Goal: Transaction & Acquisition: Purchase product/service

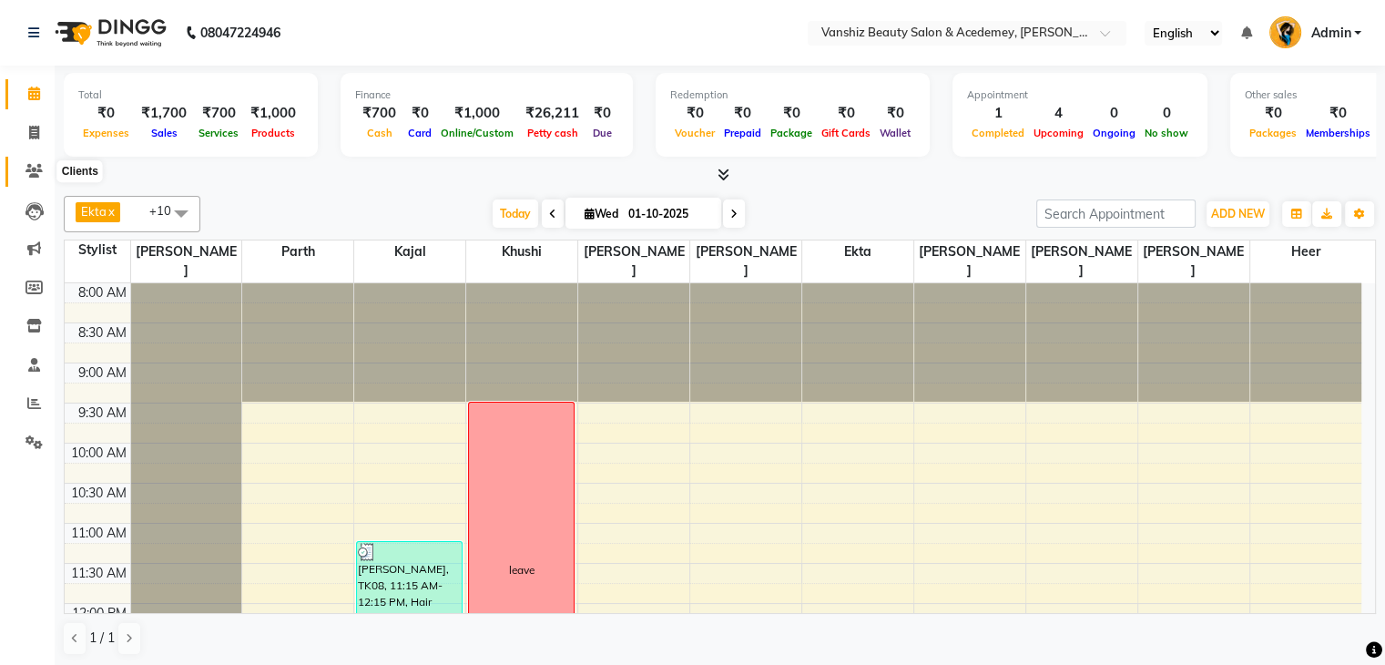
drag, startPoint x: 0, startPoint y: 0, endPoint x: 31, endPoint y: 167, distance: 169.5
click at [31, 167] on icon at bounding box center [33, 171] width 17 height 14
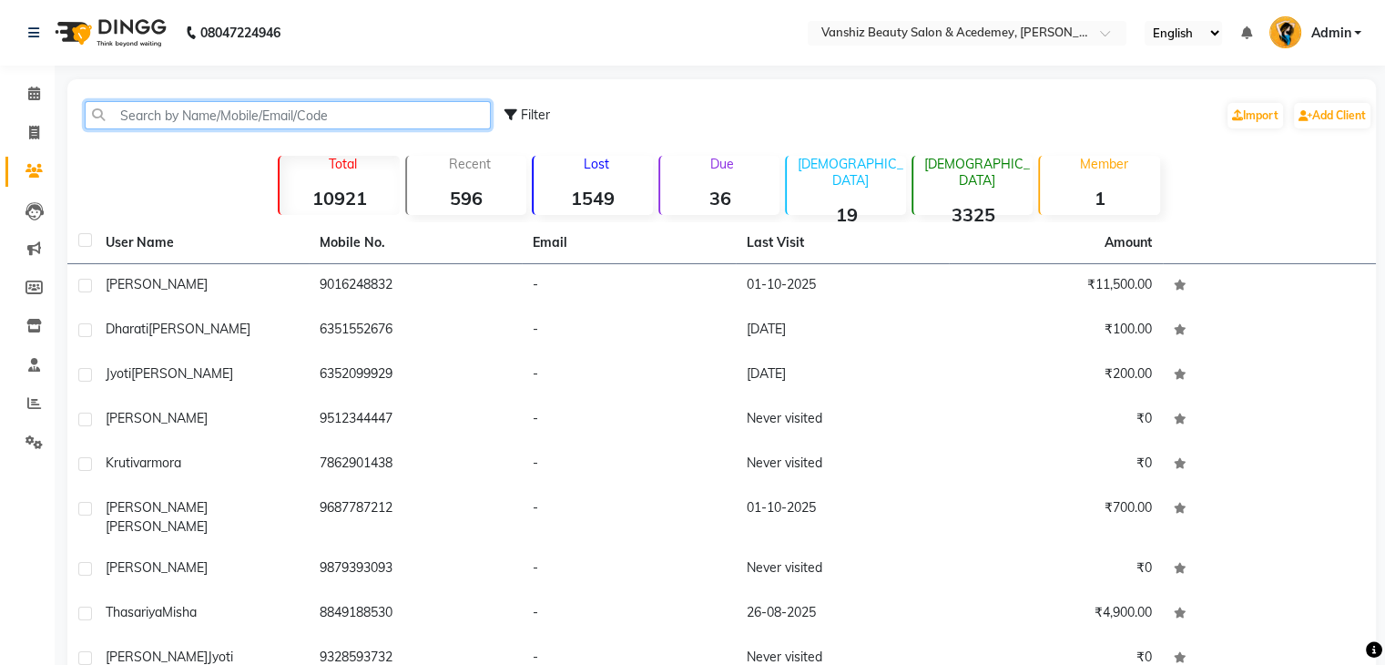
click at [199, 117] on input "text" at bounding box center [288, 115] width 406 height 28
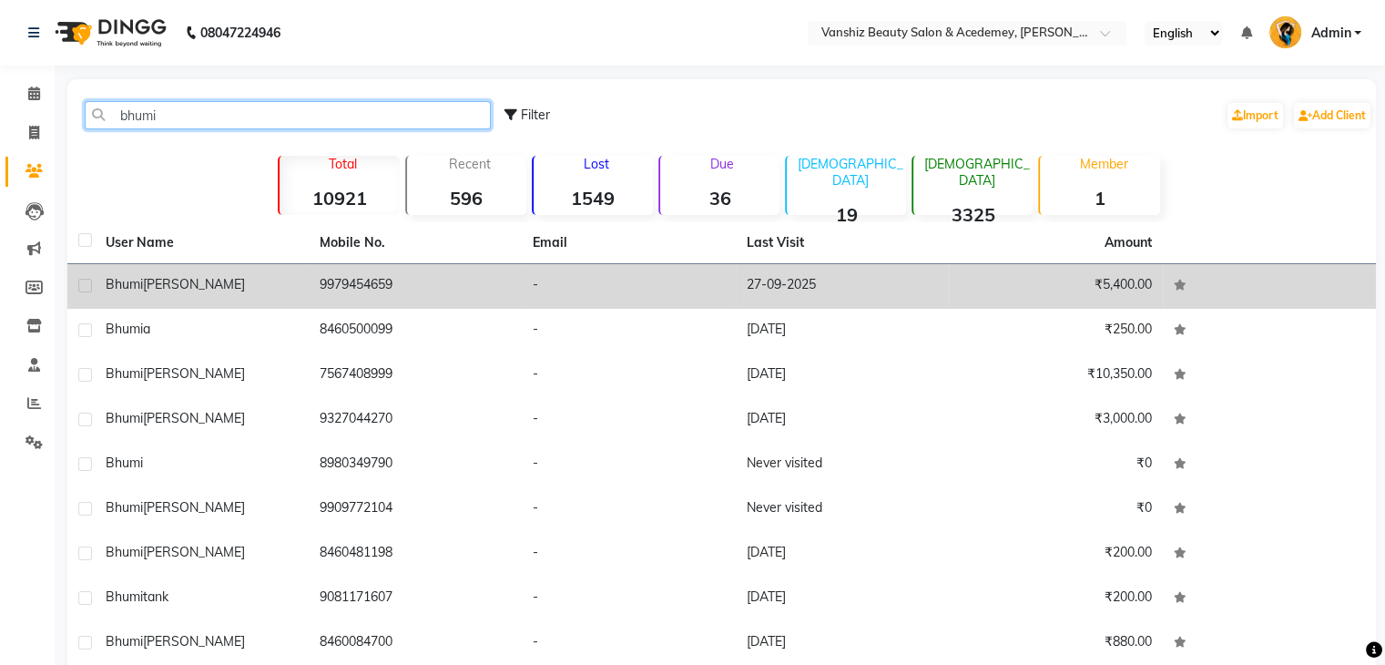
type input "bhumi"
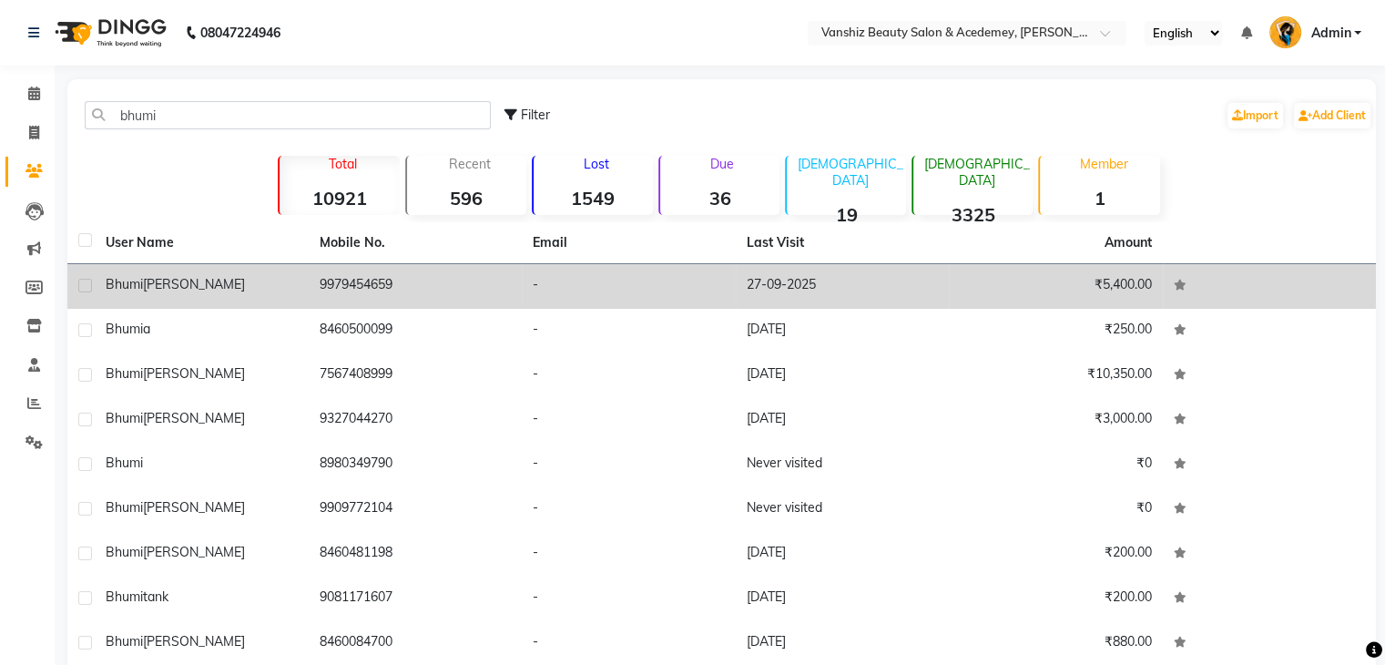
click at [317, 302] on td "9979454659" at bounding box center [416, 286] width 214 height 45
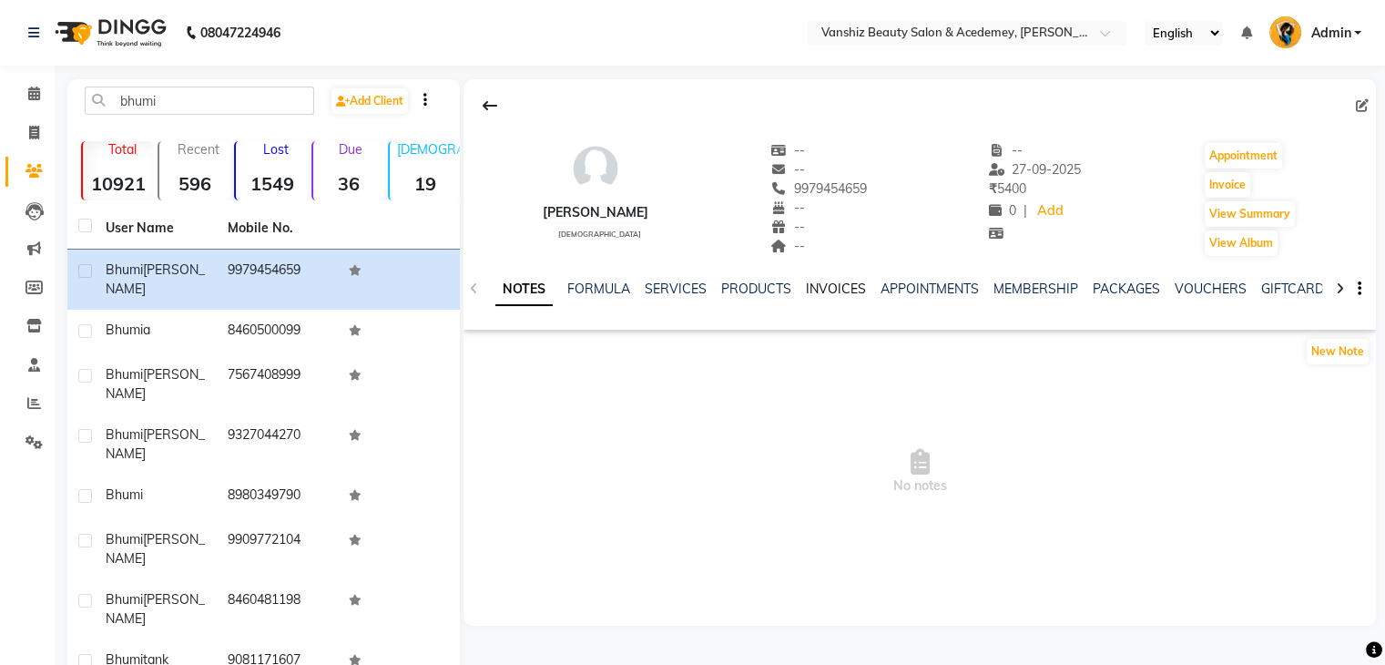
click at [812, 284] on link "INVOICES" at bounding box center [836, 288] width 60 height 16
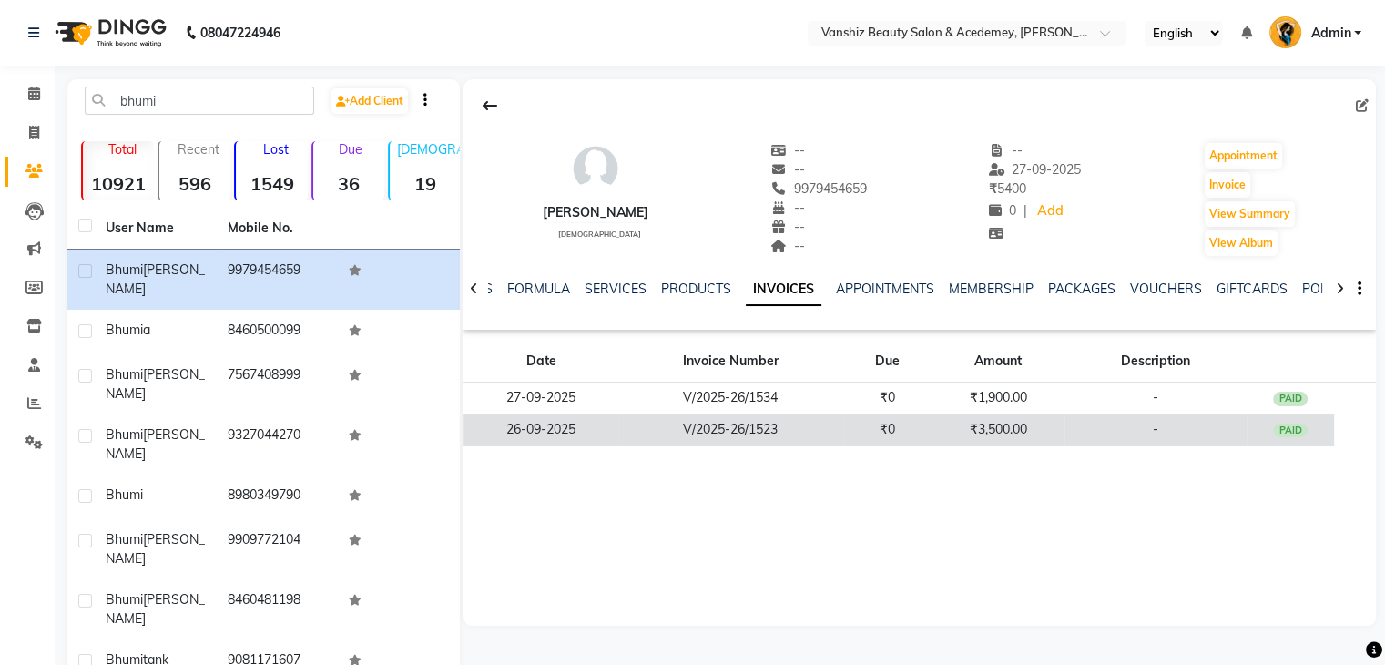
click at [840, 429] on td "V/2025-26/1523" at bounding box center [730, 429] width 225 height 32
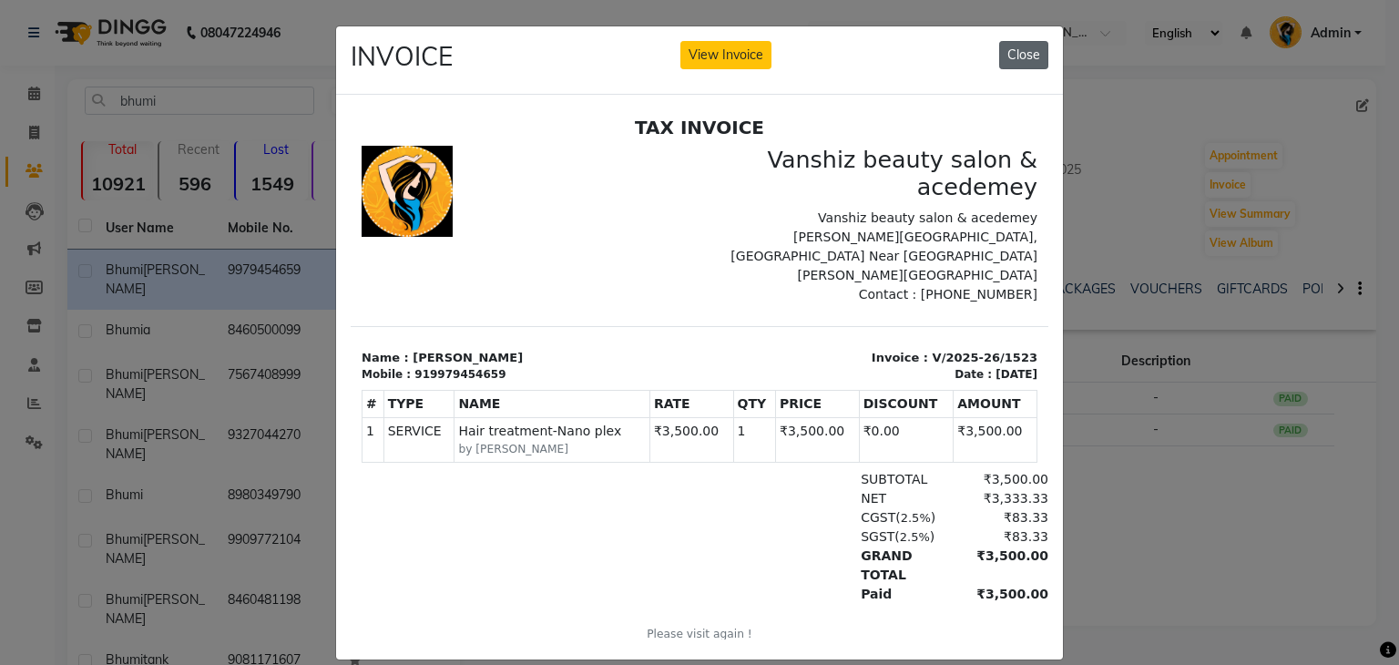
click at [1017, 63] on button "Close" at bounding box center [1023, 55] width 49 height 28
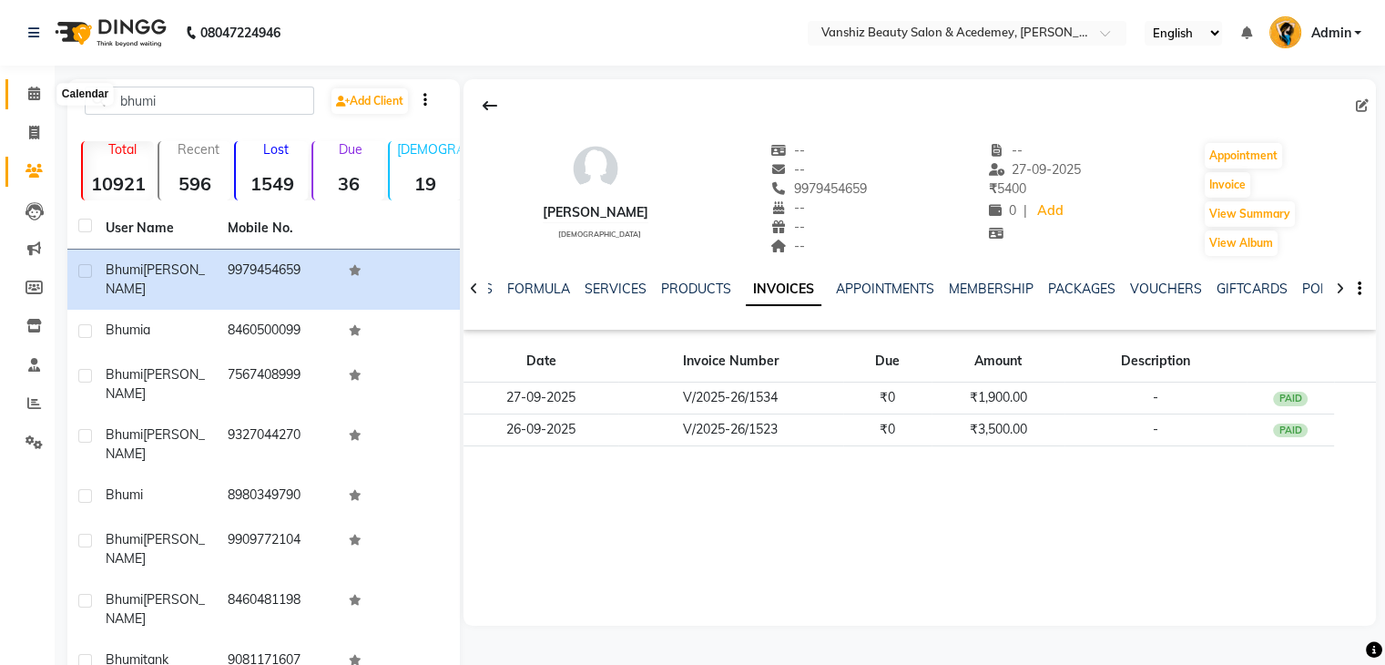
click at [35, 97] on icon at bounding box center [34, 94] width 12 height 14
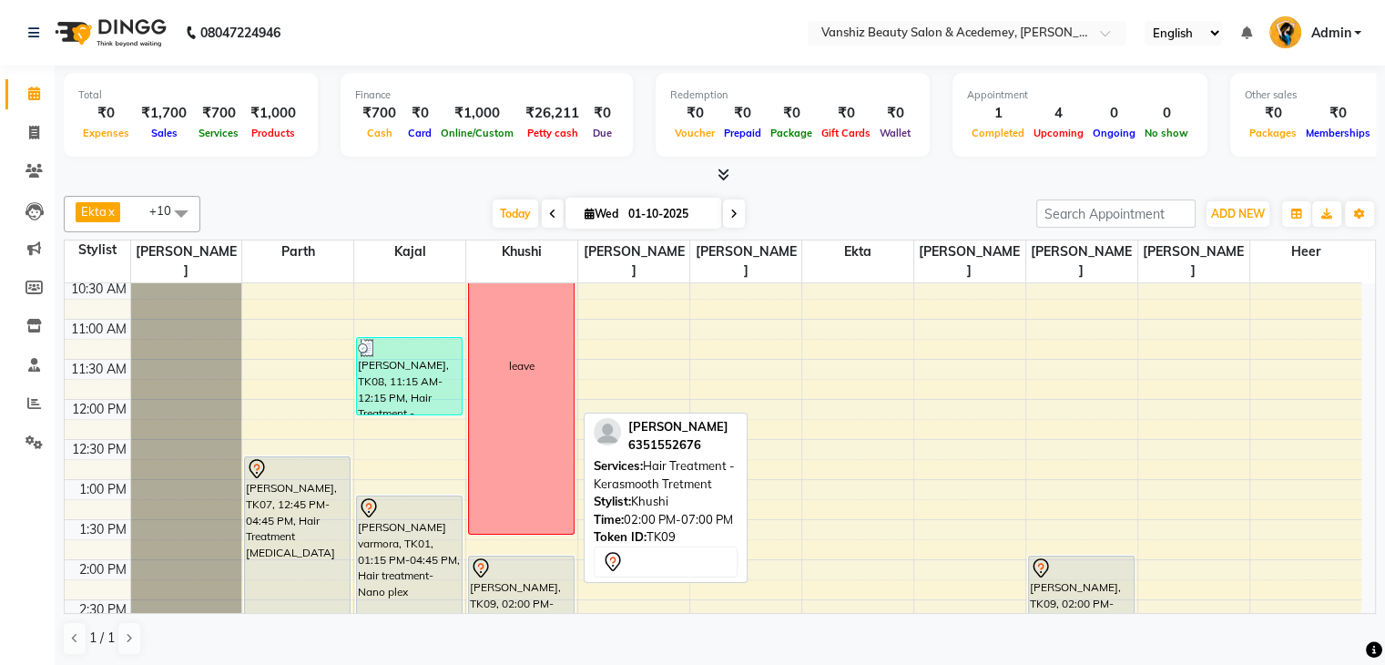
scroll to position [204, 0]
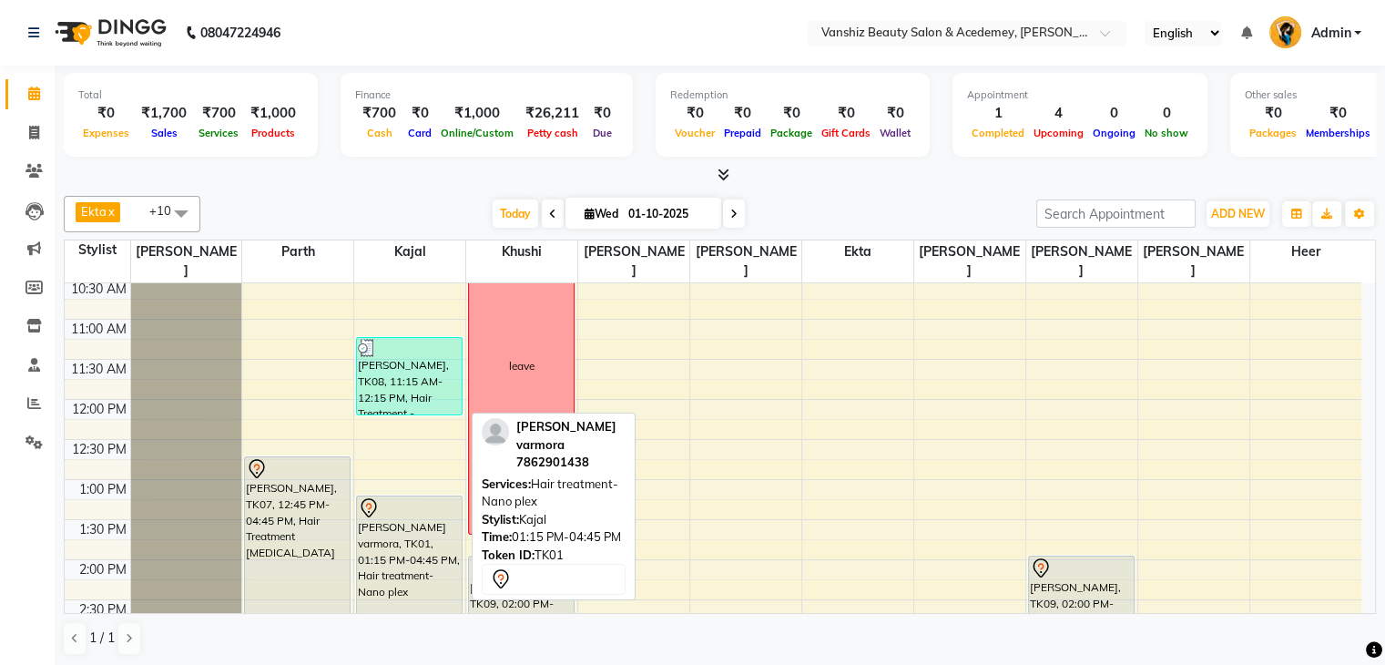
click at [448, 517] on div "[PERSON_NAME] varmora, TK01, 01:15 PM-04:45 PM, Hair treatment-Nano plex" at bounding box center [409, 634] width 105 height 276
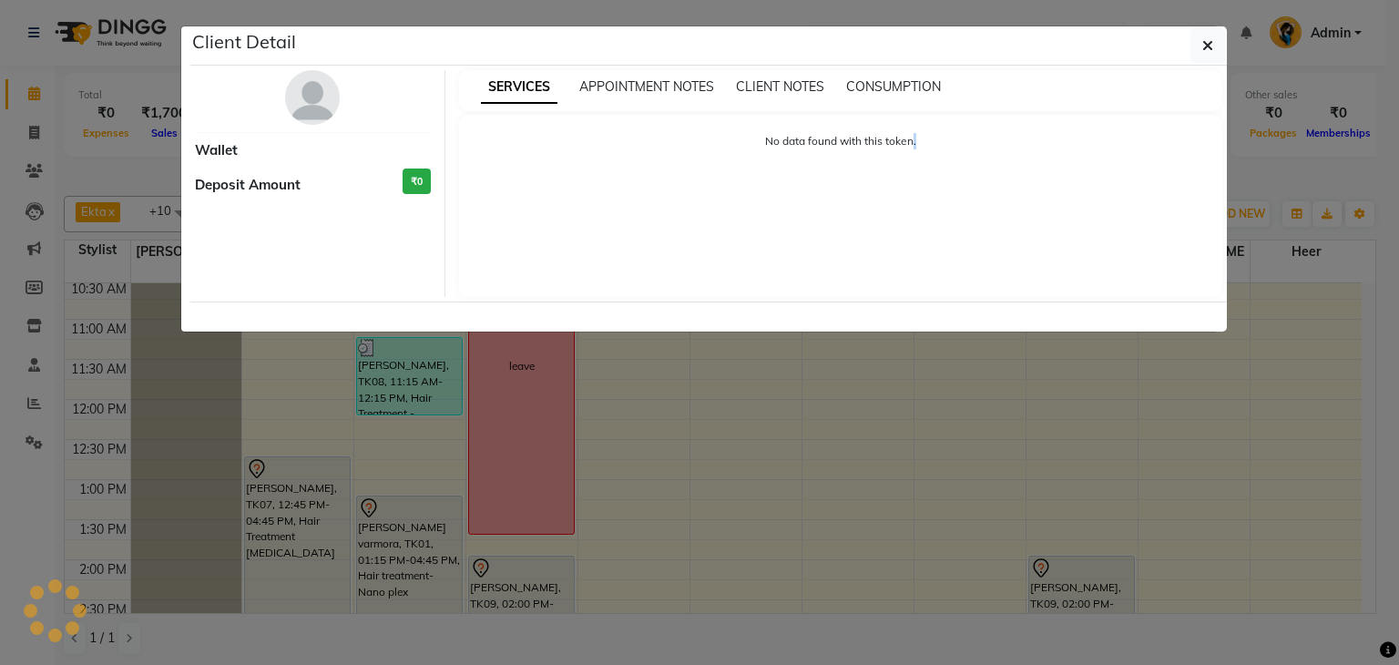
click at [448, 517] on ngb-modal-window "Client Detail Wallet Deposit Amount ₹0 SERVICES APPOINTMENT NOTES CLIENT NOTES …" at bounding box center [699, 332] width 1399 height 665
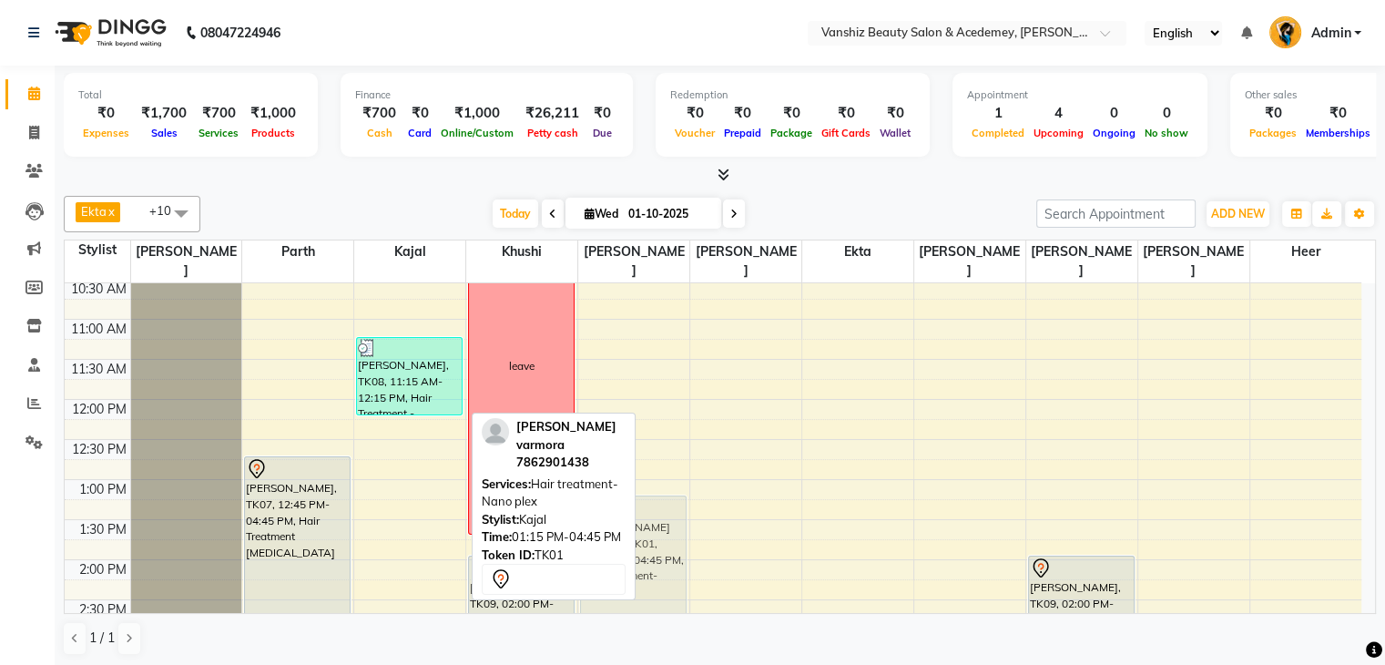
drag, startPoint x: 411, startPoint y: 524, endPoint x: 618, endPoint y: 520, distance: 207.7
click at [618, 520] on div "[PERSON_NAME] x kajal x [PERSON_NAME] x [PERSON_NAME] x [PERSON_NAME] x [PERSON…" at bounding box center [720, 425] width 1312 height 474
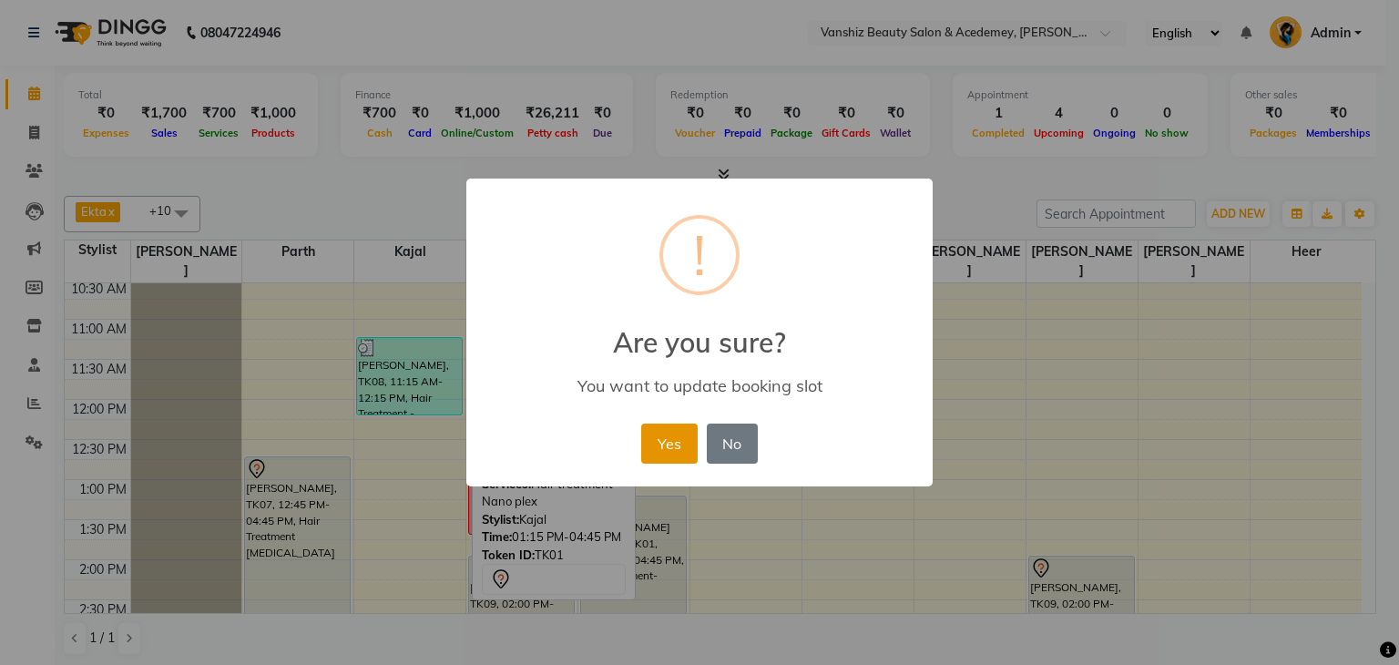
click at [656, 441] on button "Yes" at bounding box center [669, 443] width 56 height 40
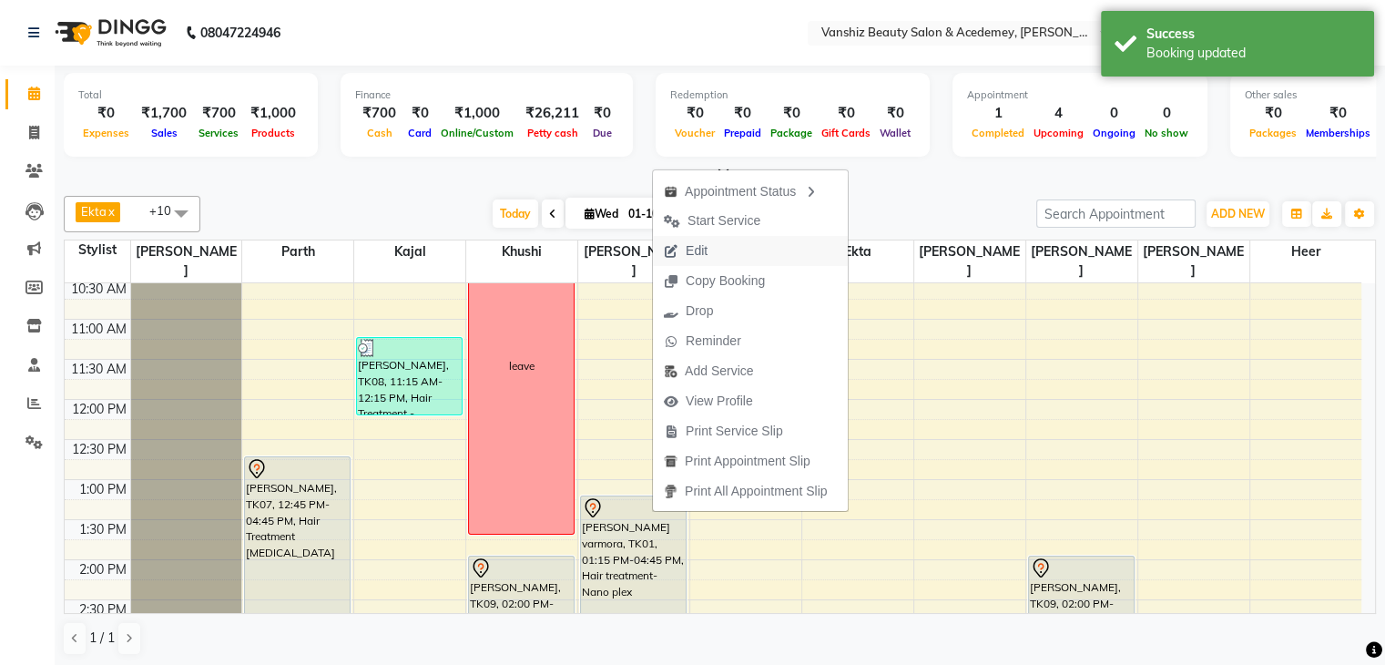
click at [717, 241] on span "Edit" at bounding box center [686, 251] width 66 height 30
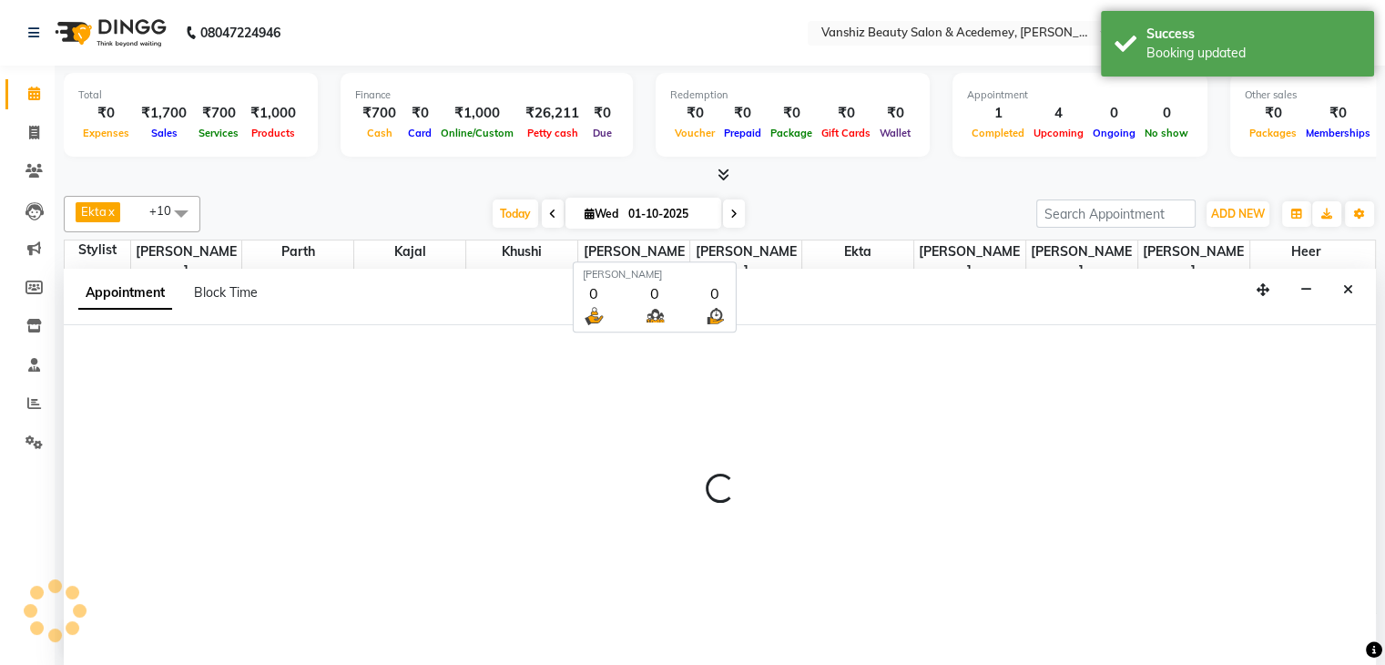
scroll to position [1, 0]
select select "tentative"
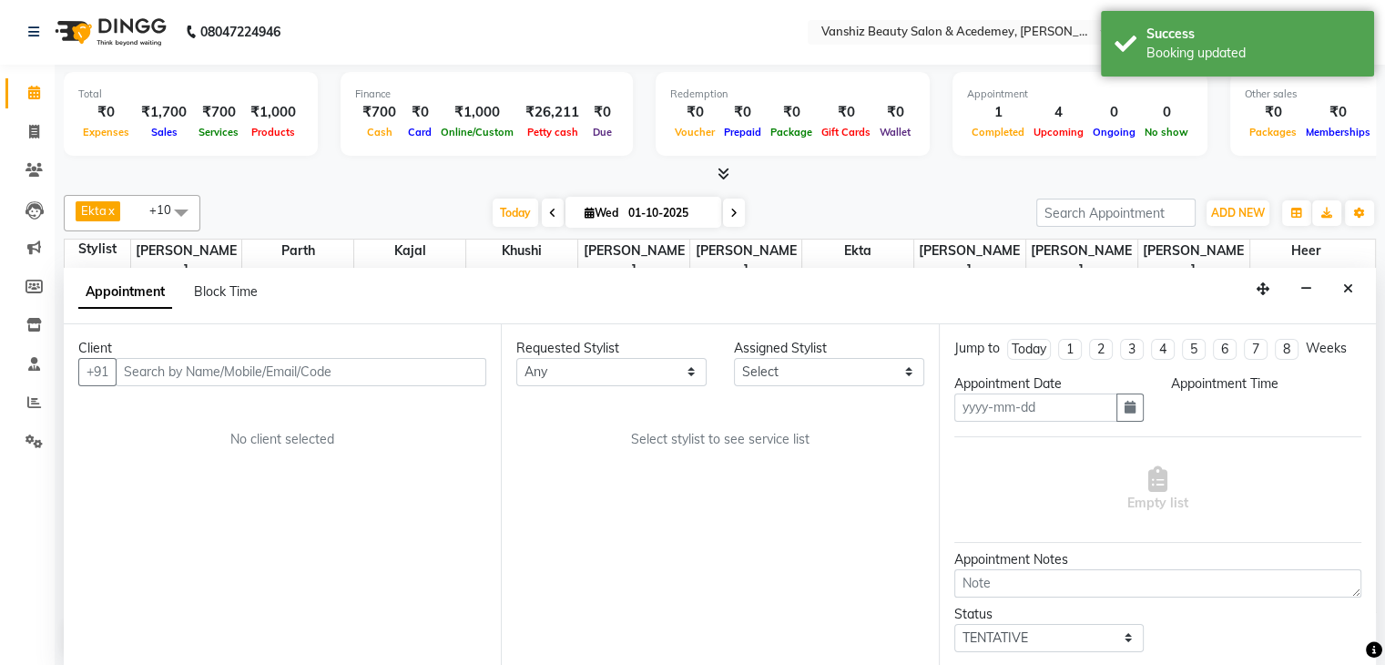
type input "01-10-2025"
select select "795"
select select "87124"
select select "2468"
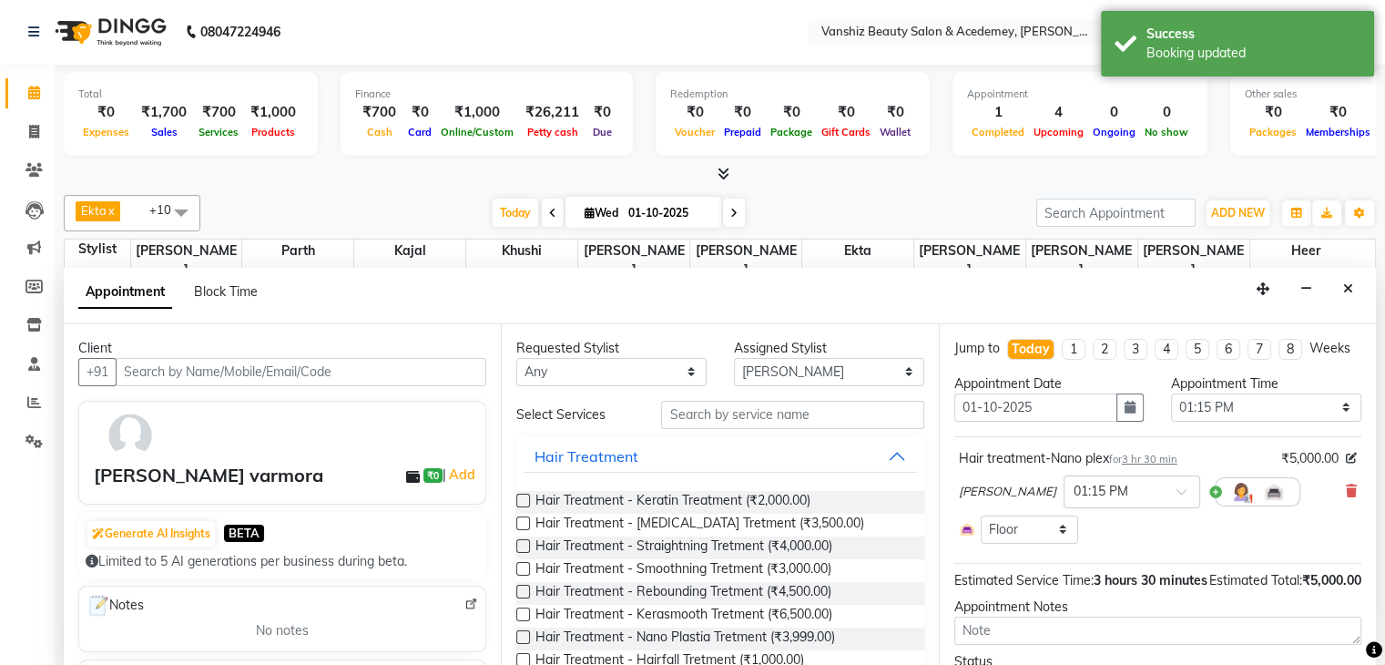
scroll to position [636, 0]
click at [1230, 503] on img at bounding box center [1241, 492] width 22 height 22
click at [1041, 547] on span "Select" at bounding box center [1049, 531] width 137 height 32
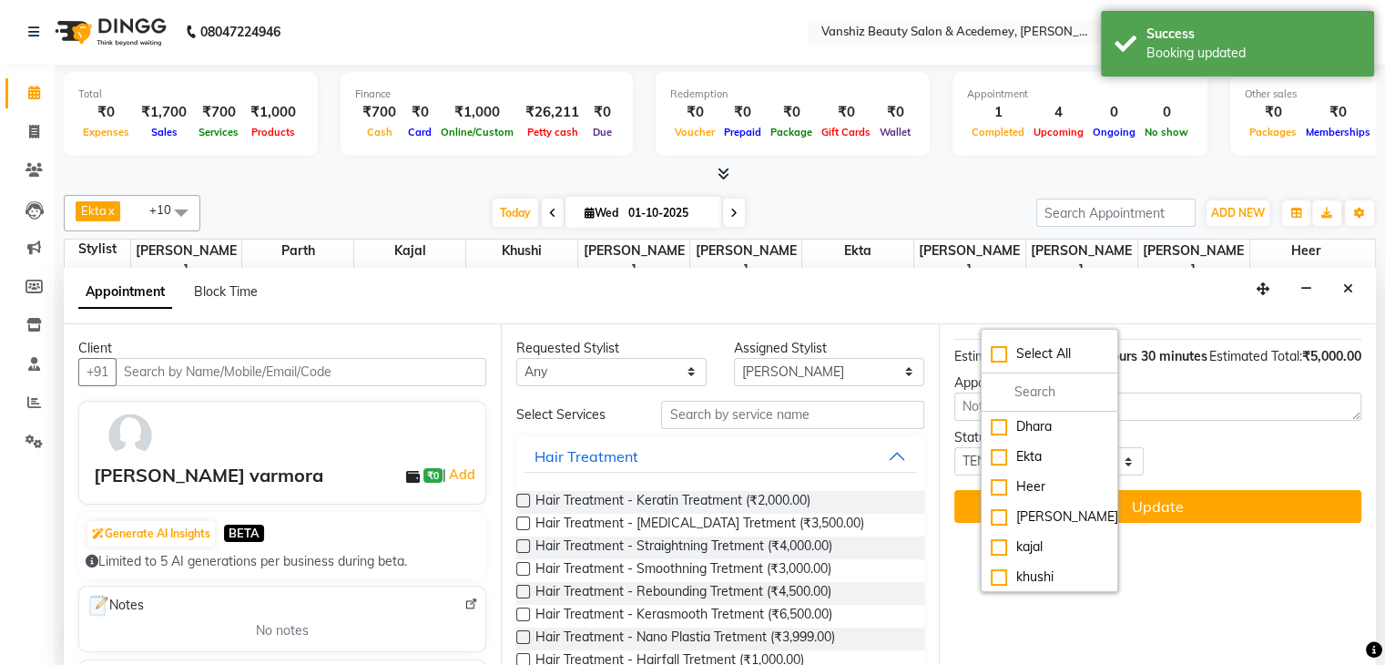
scroll to position [240, 0]
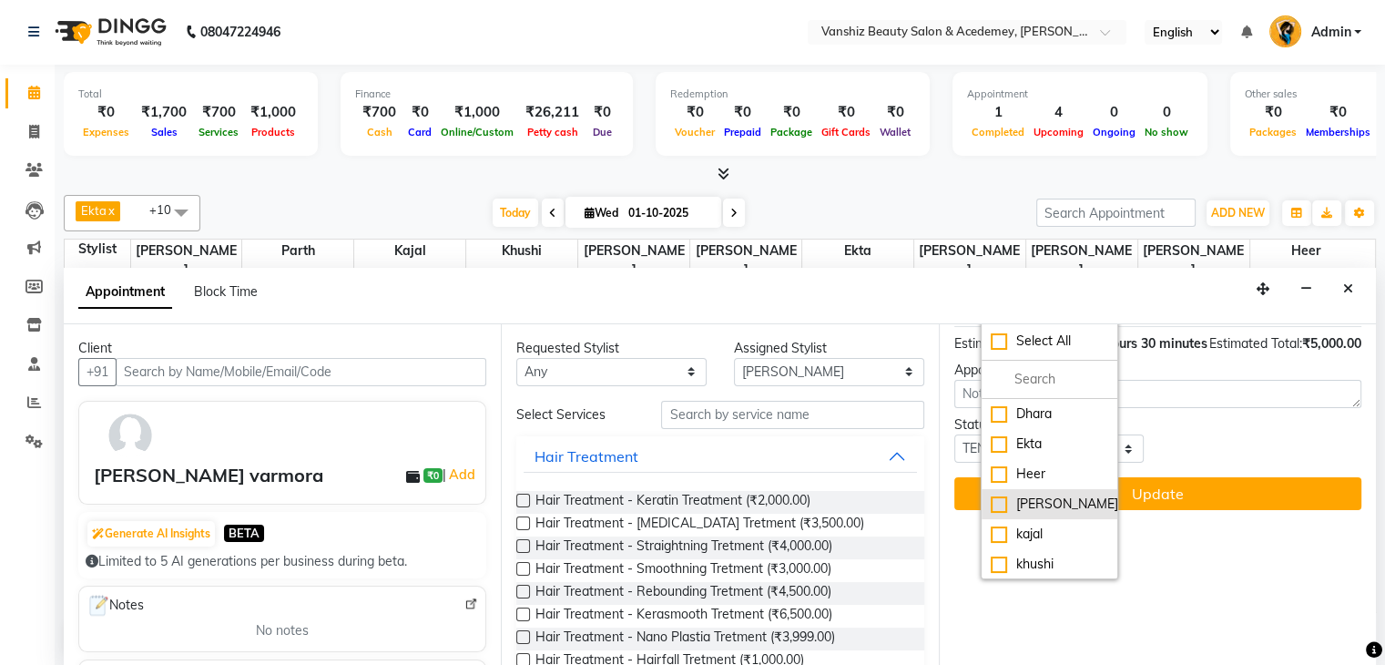
click at [998, 514] on div "[PERSON_NAME]" at bounding box center [1049, 503] width 117 height 19
checkbox input "true"
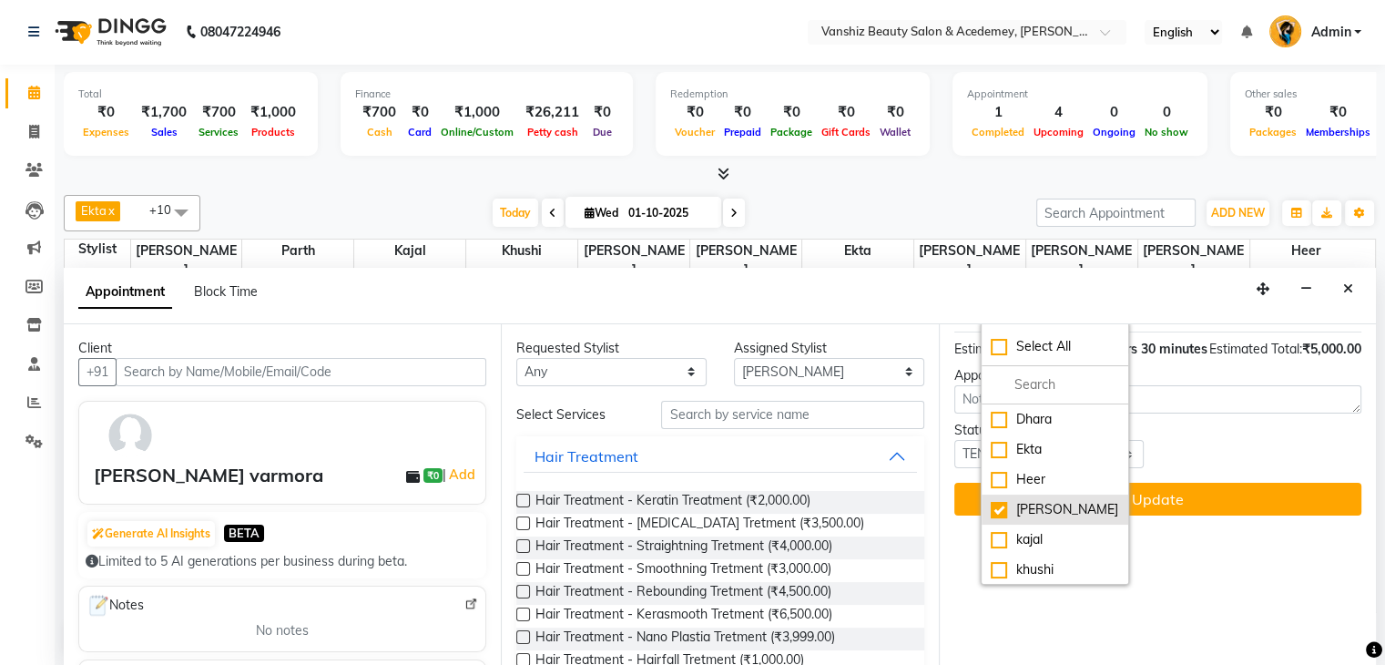
scroll to position [245, 0]
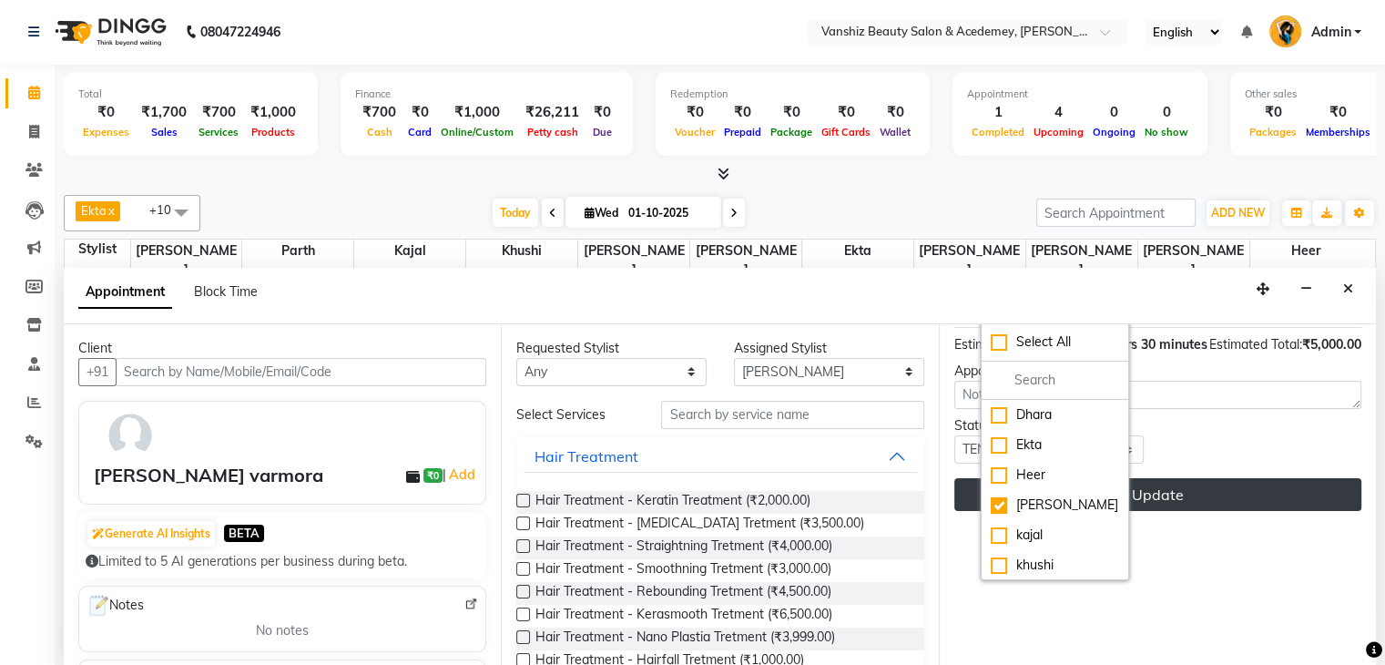
click at [1137, 511] on button "Update" at bounding box center [1157, 494] width 407 height 33
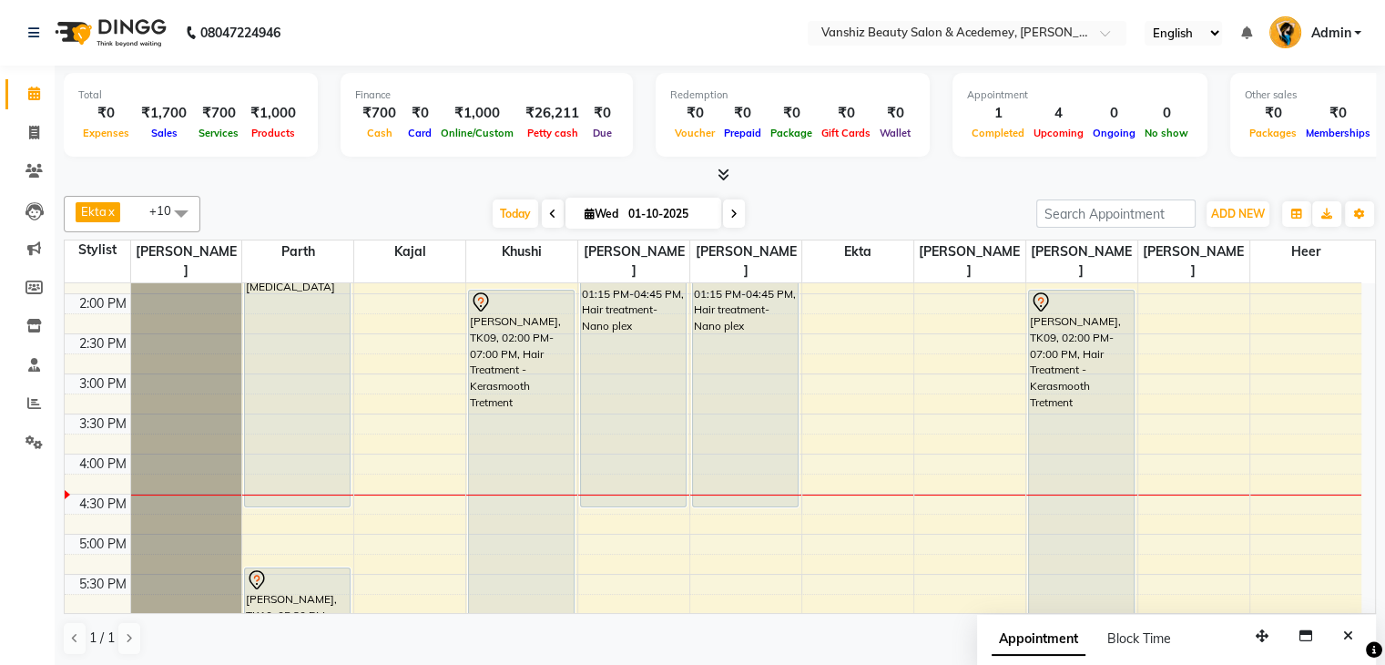
scroll to position [466, 0]
click at [732, 216] on icon at bounding box center [733, 214] width 7 height 11
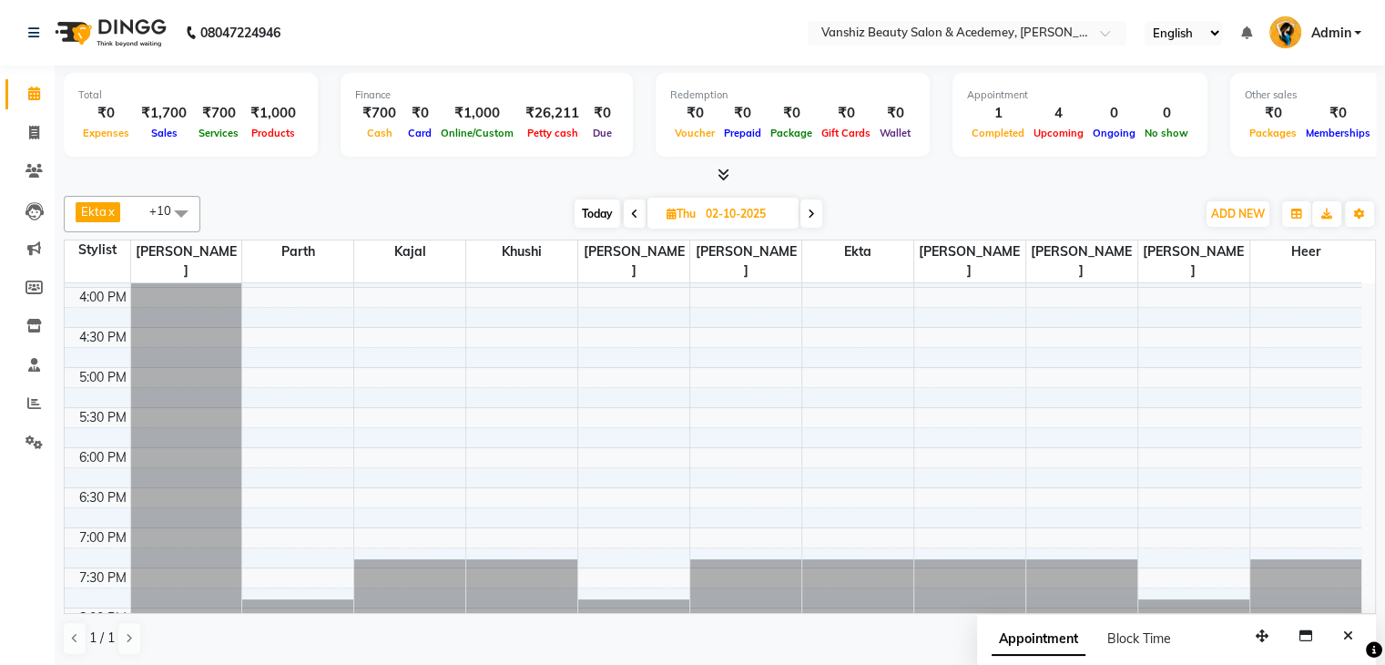
scroll to position [0, 0]
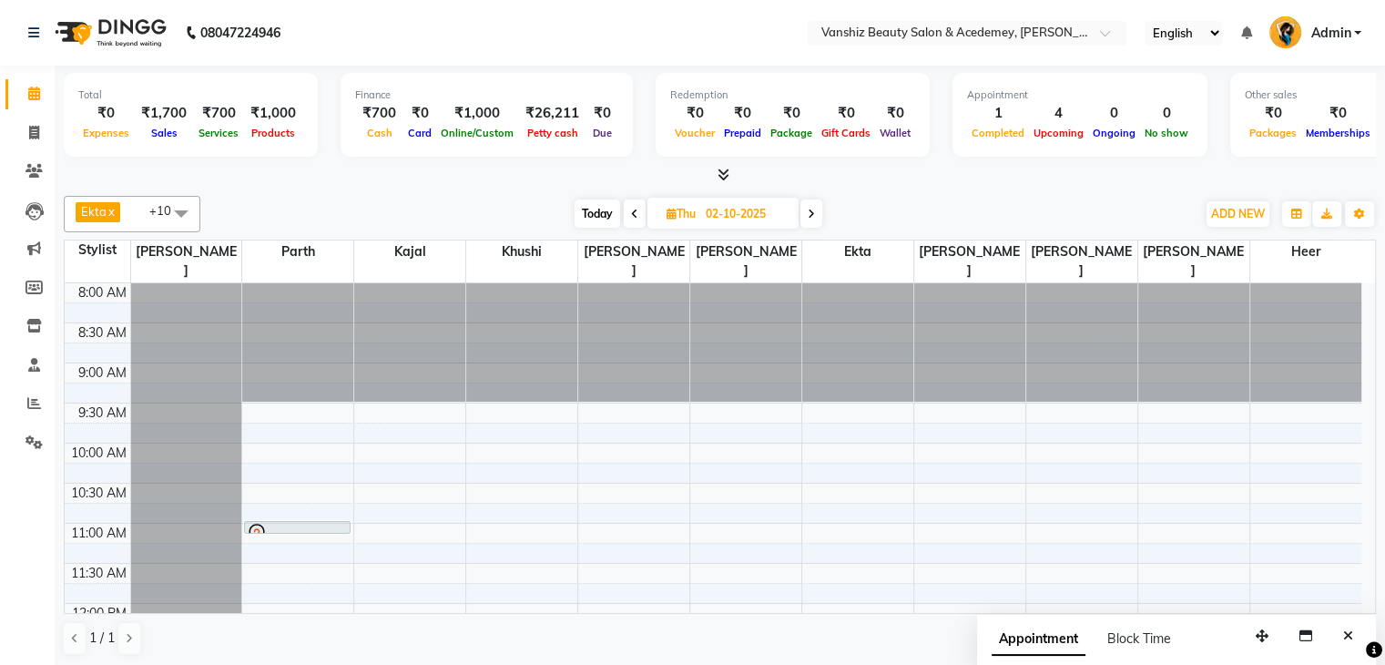
click at [601, 215] on span "Today" at bounding box center [598, 213] width 46 height 28
type input "01-10-2025"
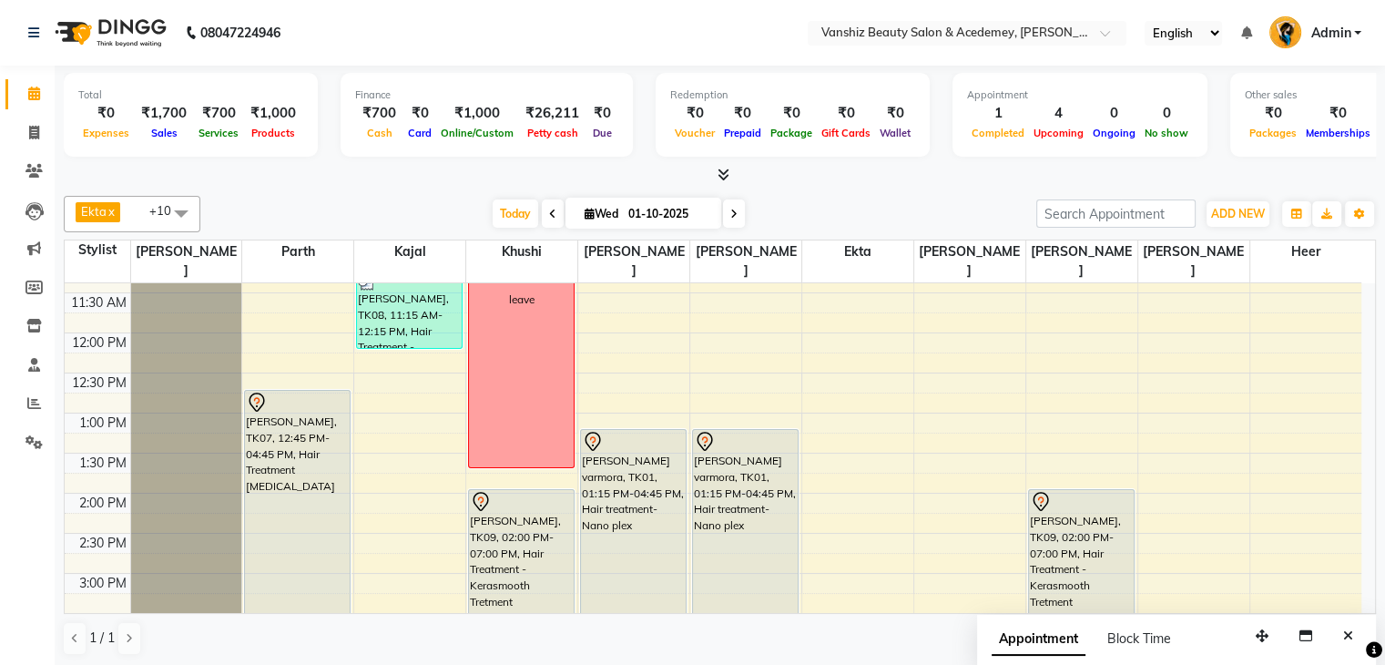
scroll to position [274, 0]
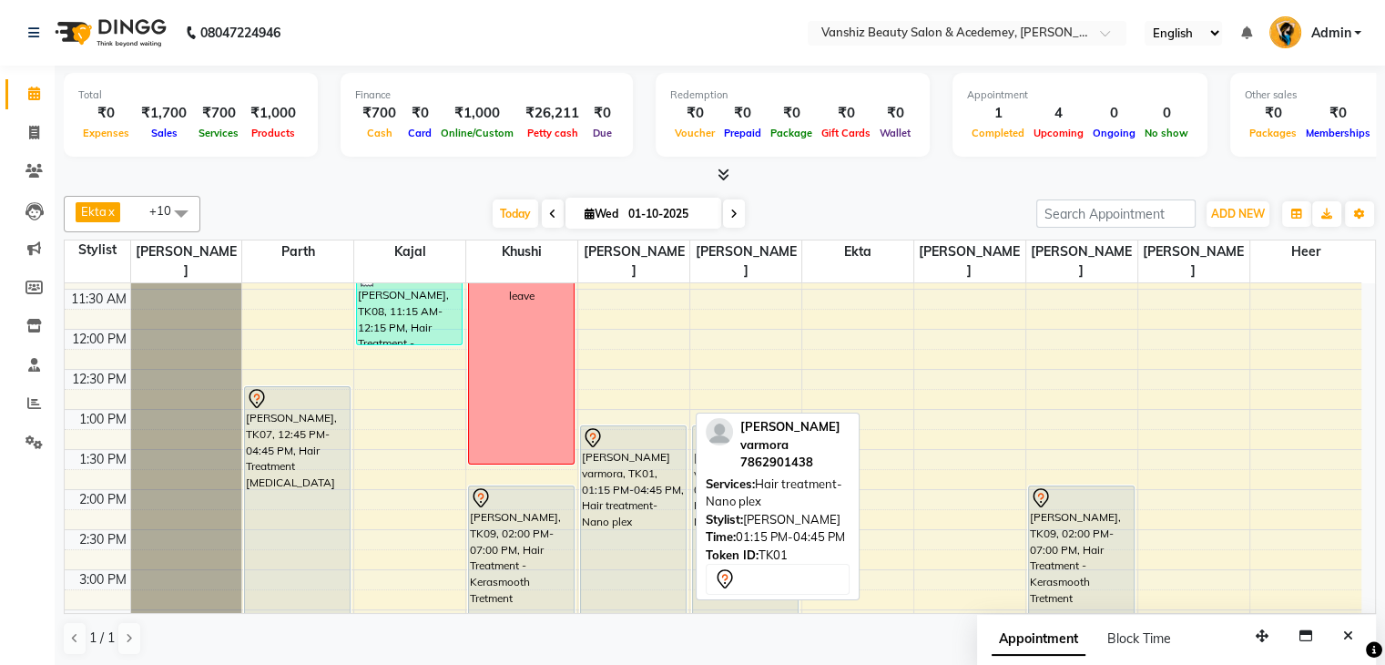
click at [619, 497] on div "[PERSON_NAME] varmora, TK01, 01:15 PM-04:45 PM, Hair treatment-Nano plex" at bounding box center [633, 564] width 105 height 276
click at [656, 482] on div "[PERSON_NAME] varmora, TK01, 01:15 PM-04:45 PM, Hair treatment-Nano plex" at bounding box center [633, 564] width 105 height 276
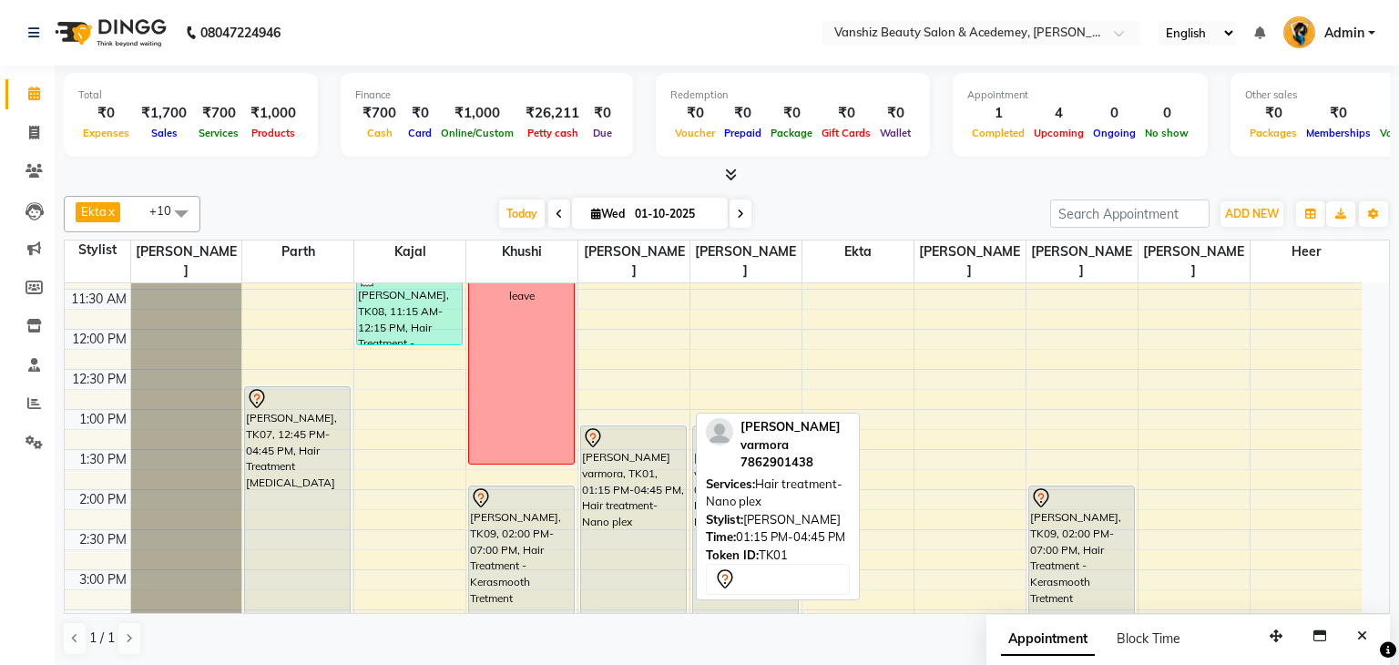
select select "7"
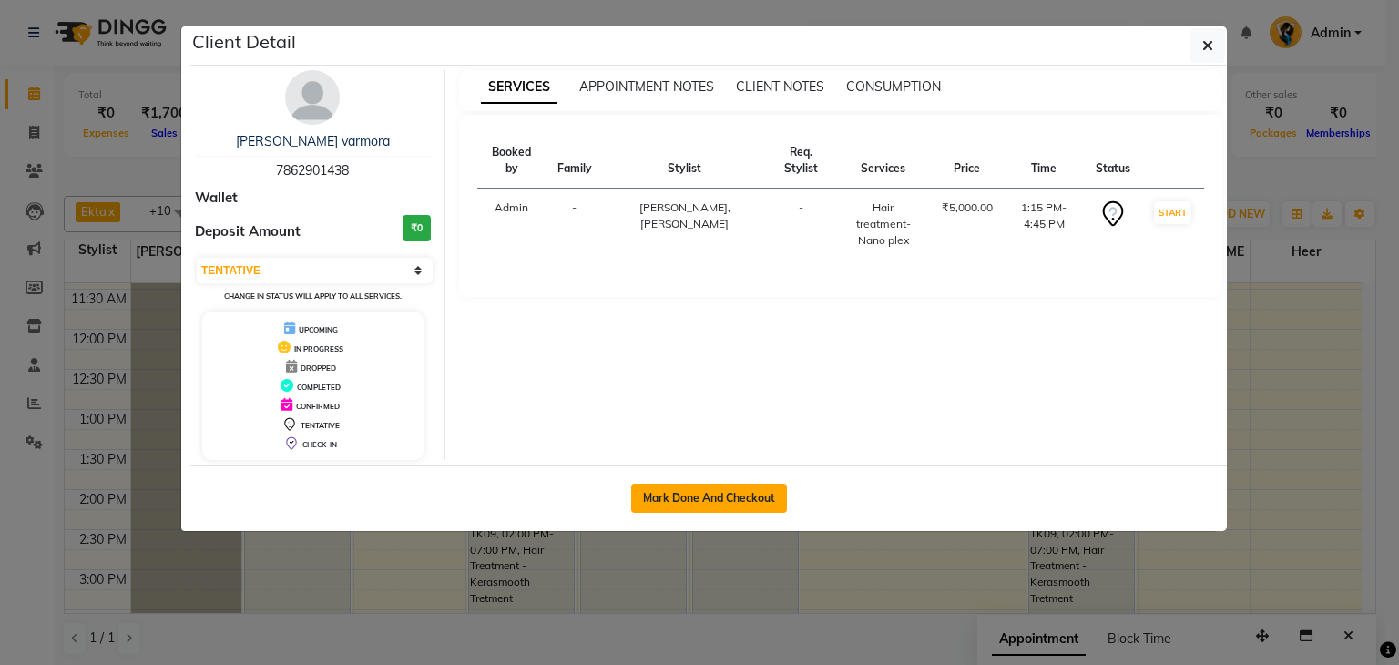
click at [658, 491] on button "Mark Done And Checkout" at bounding box center [709, 498] width 156 height 29
select select "service"
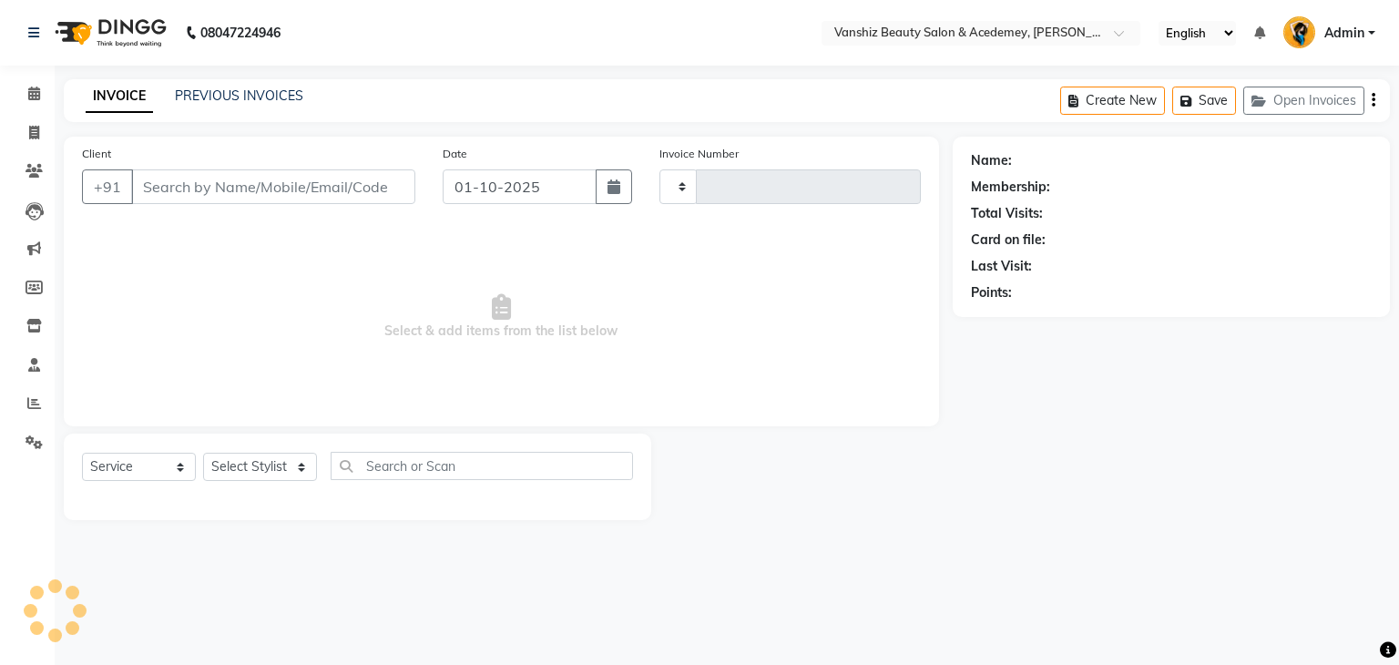
type input "1567"
select select "5403"
type input "7862901438"
select select "87124"
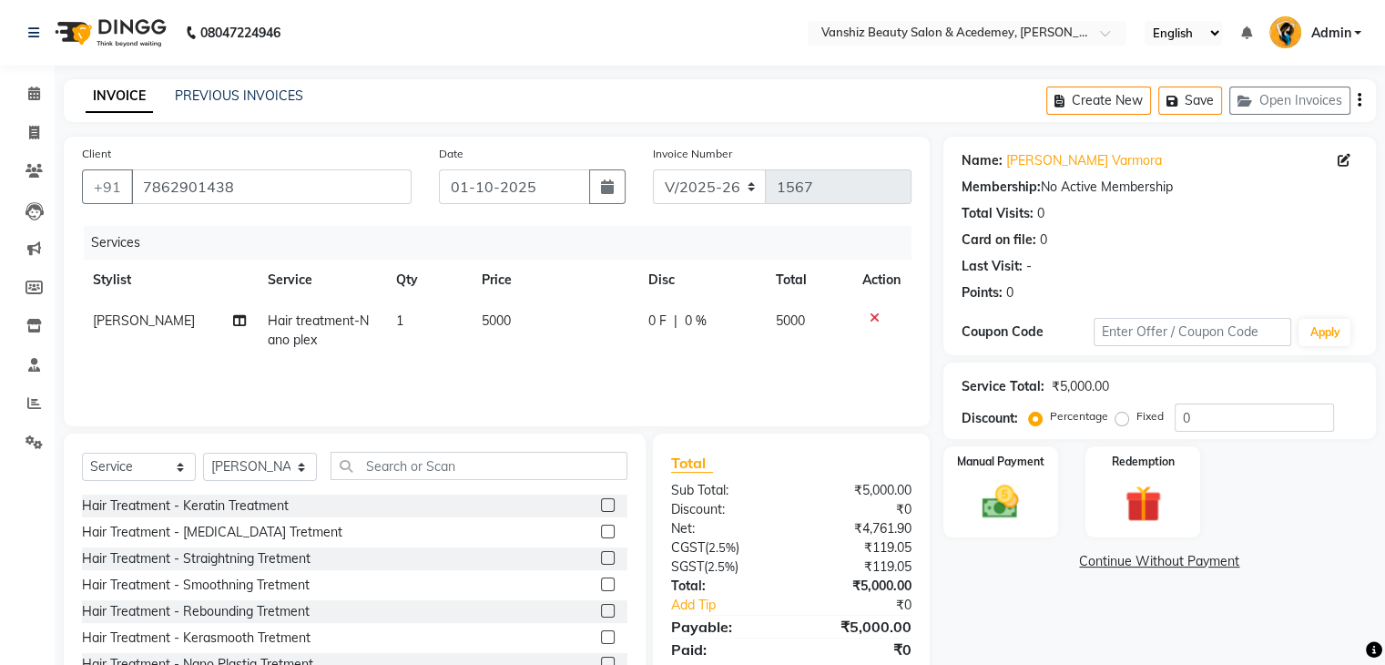
click at [487, 312] on td "5000" at bounding box center [554, 330] width 167 height 60
select select "87124"
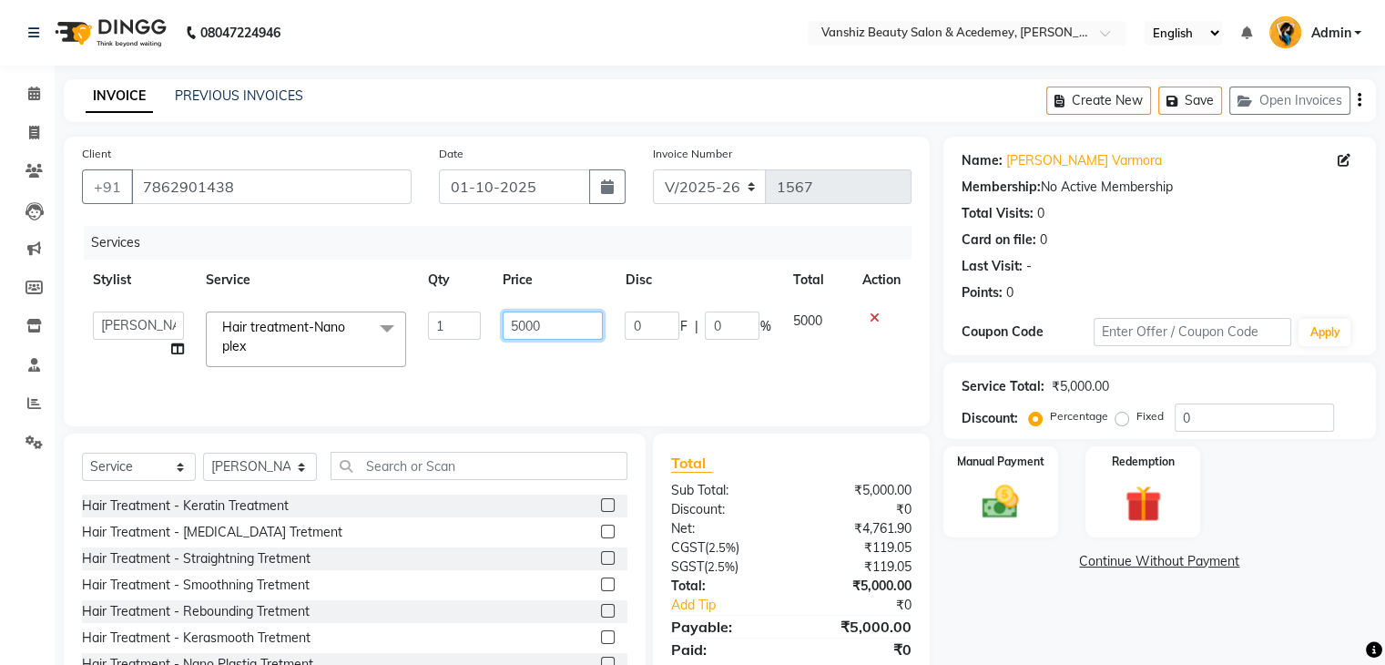
click at [514, 329] on input "5000" at bounding box center [553, 325] width 100 height 28
type input "3500"
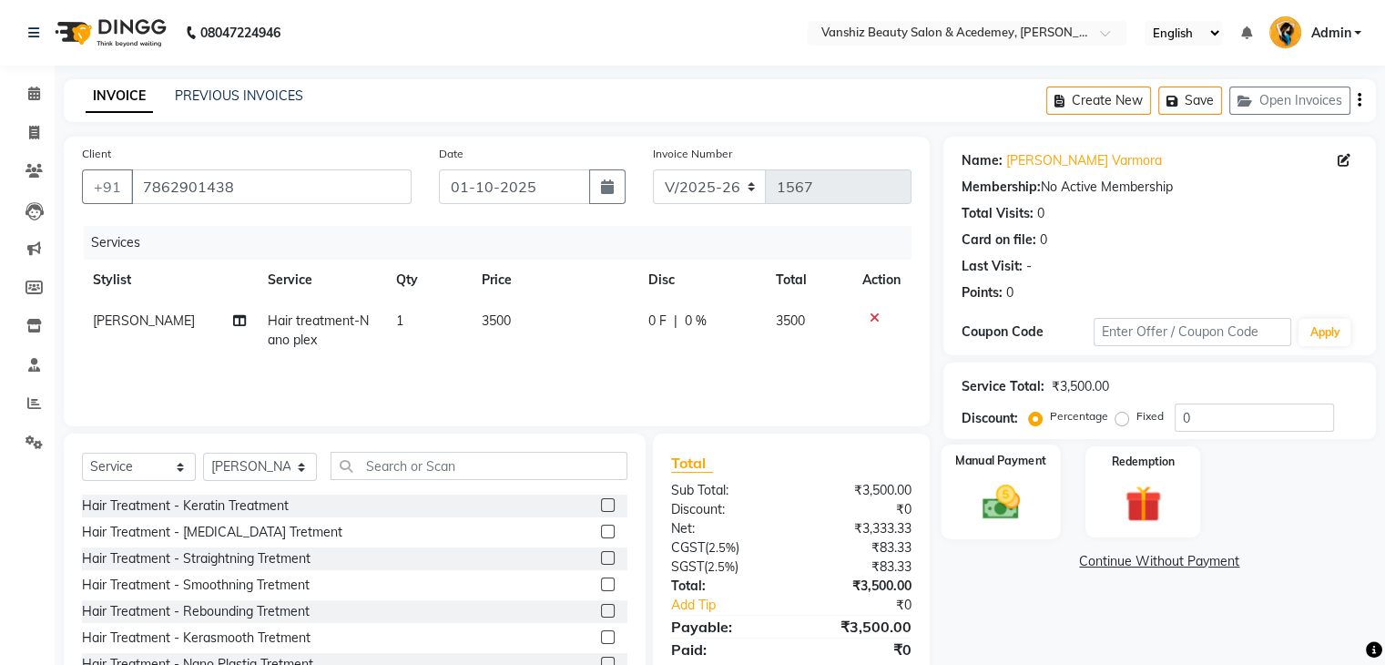
click at [1010, 504] on img at bounding box center [1000, 503] width 61 height 44
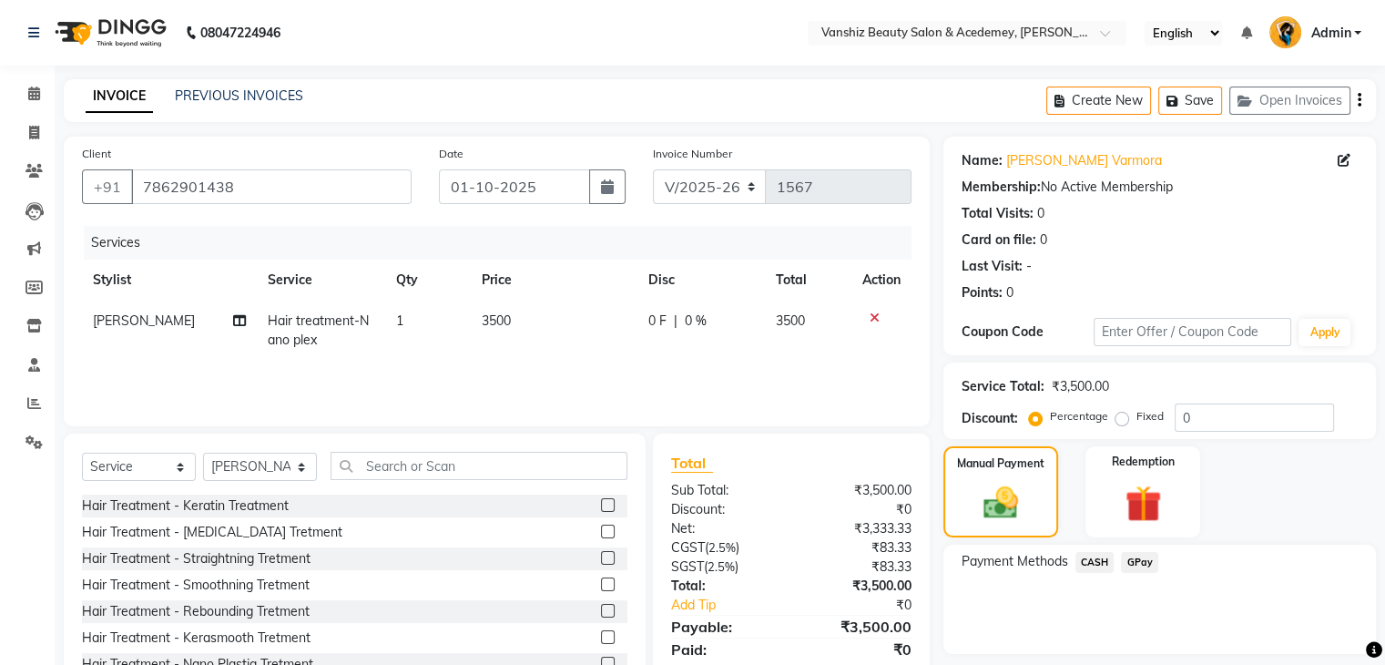
click at [1084, 561] on span "CASH" at bounding box center [1094, 562] width 39 height 21
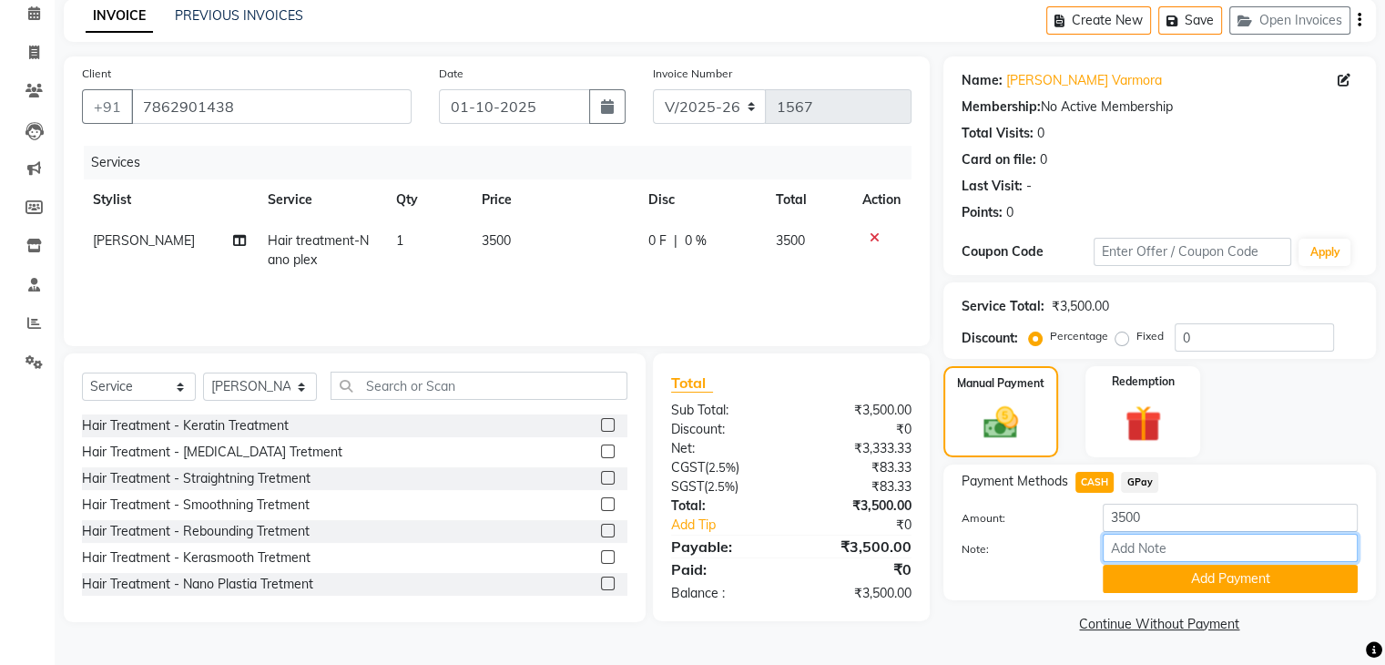
click at [1125, 543] on input "Note:" at bounding box center [1230, 548] width 255 height 28
type input "cash"
click at [1206, 579] on button "Add Payment" at bounding box center [1230, 579] width 255 height 28
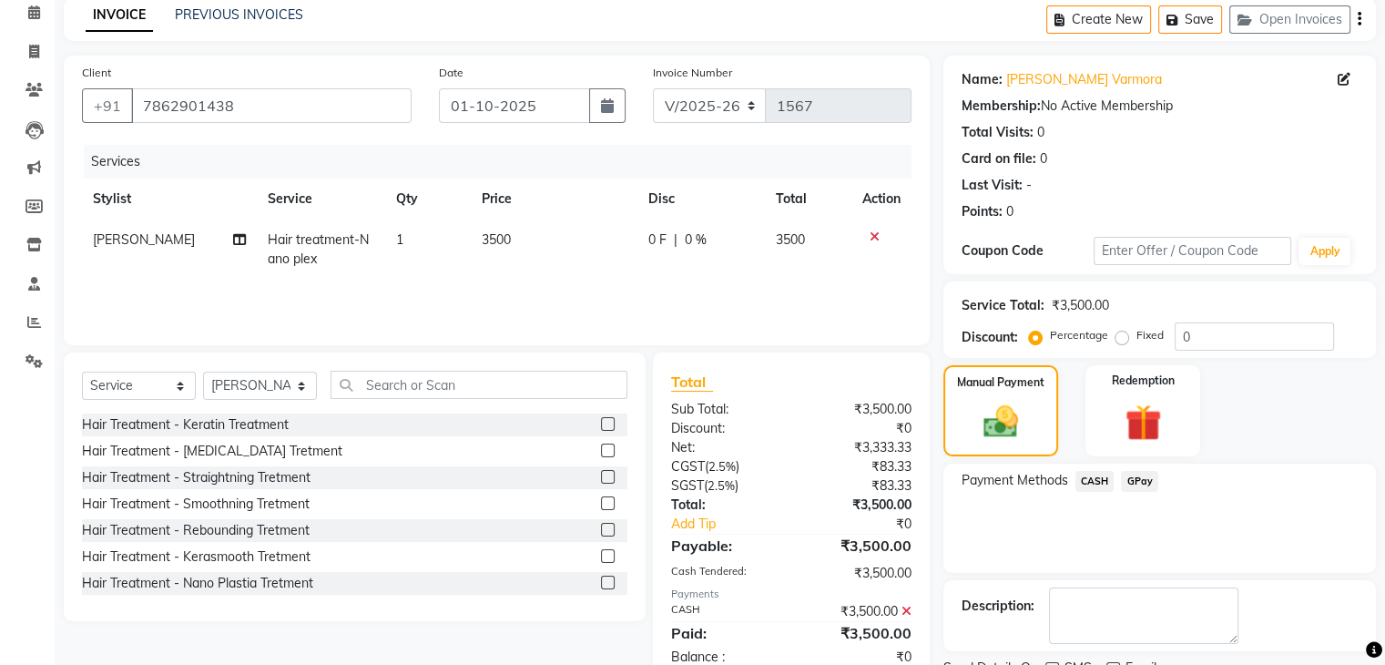
scroll to position [156, 0]
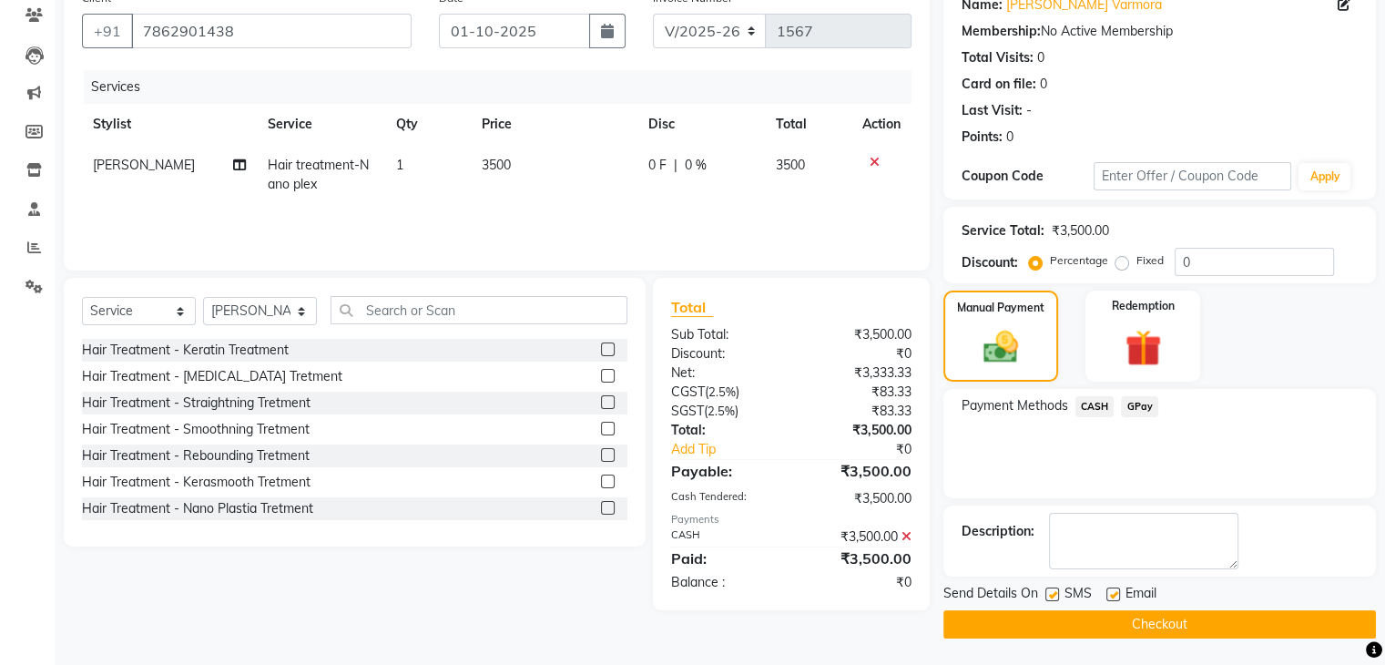
click at [1113, 594] on label at bounding box center [1113, 594] width 14 height 14
click at [1113, 594] on input "checkbox" at bounding box center [1112, 595] width 12 height 12
checkbox input "false"
click at [1048, 597] on label at bounding box center [1052, 594] width 14 height 14
click at [1048, 597] on input "checkbox" at bounding box center [1051, 595] width 12 height 12
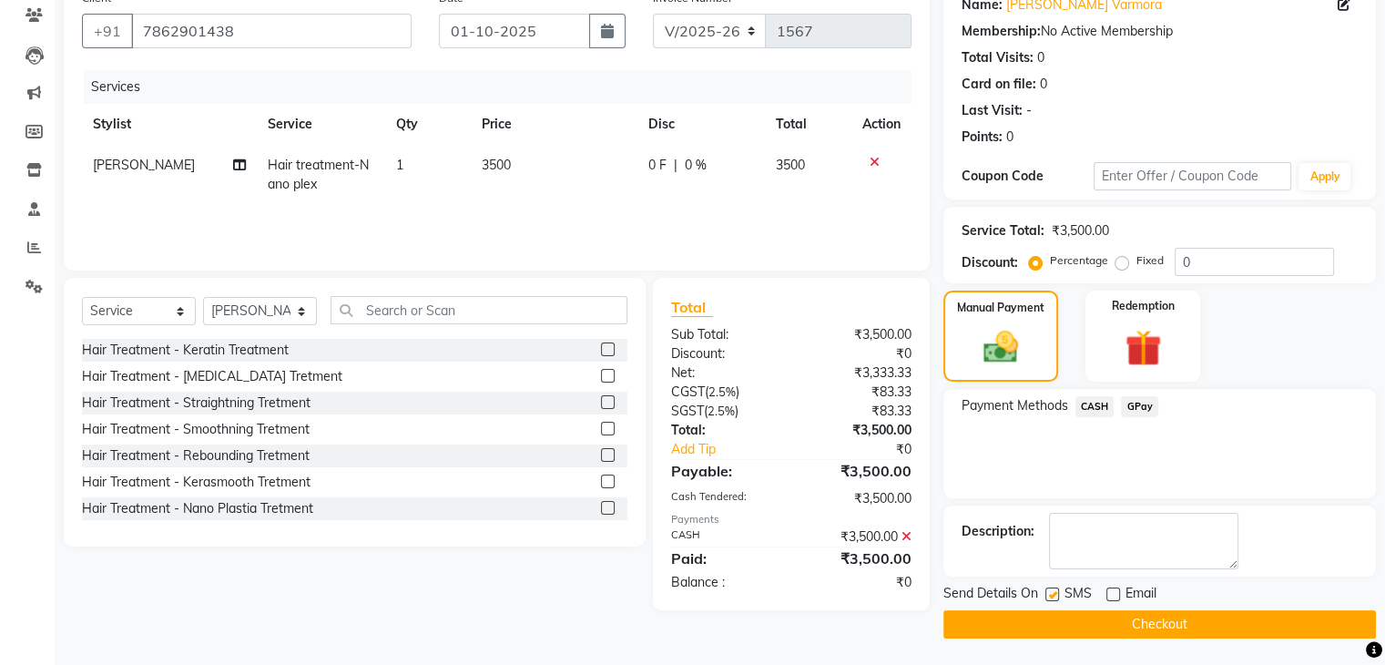
checkbox input "false"
click at [1074, 618] on button "Checkout" at bounding box center [1159, 624] width 433 height 28
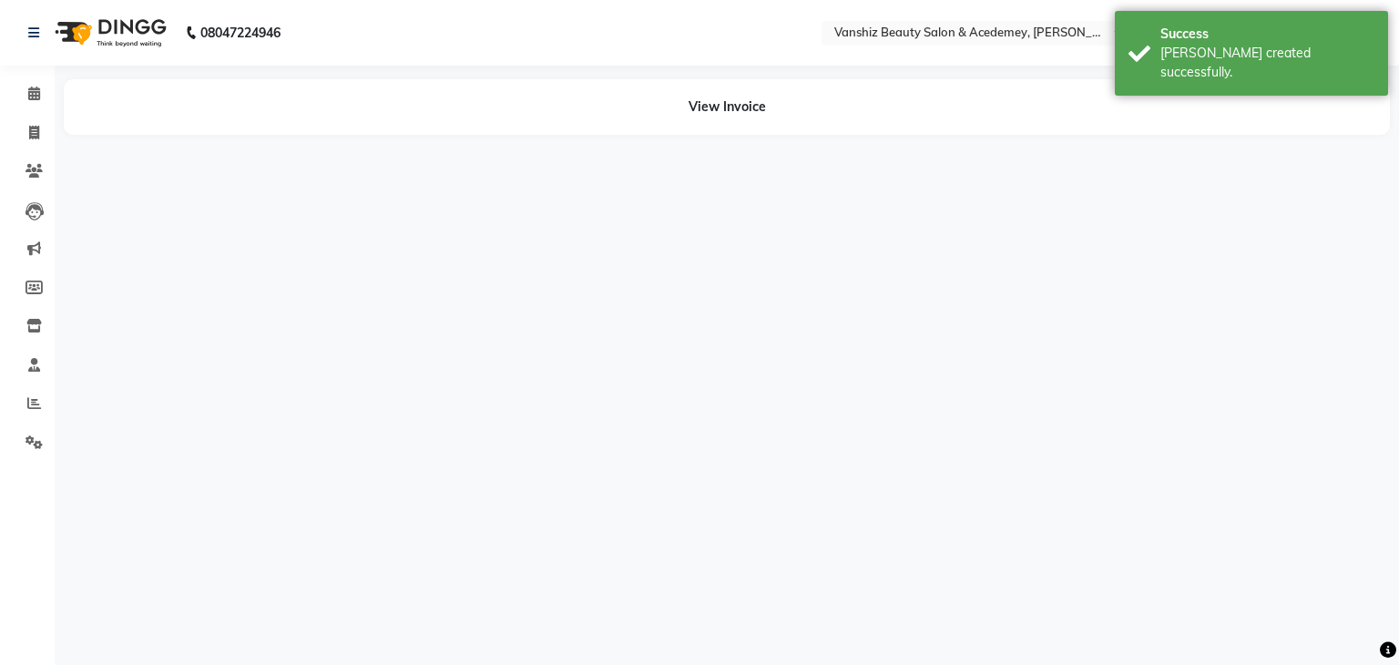
select select "87124"
select select "87480"
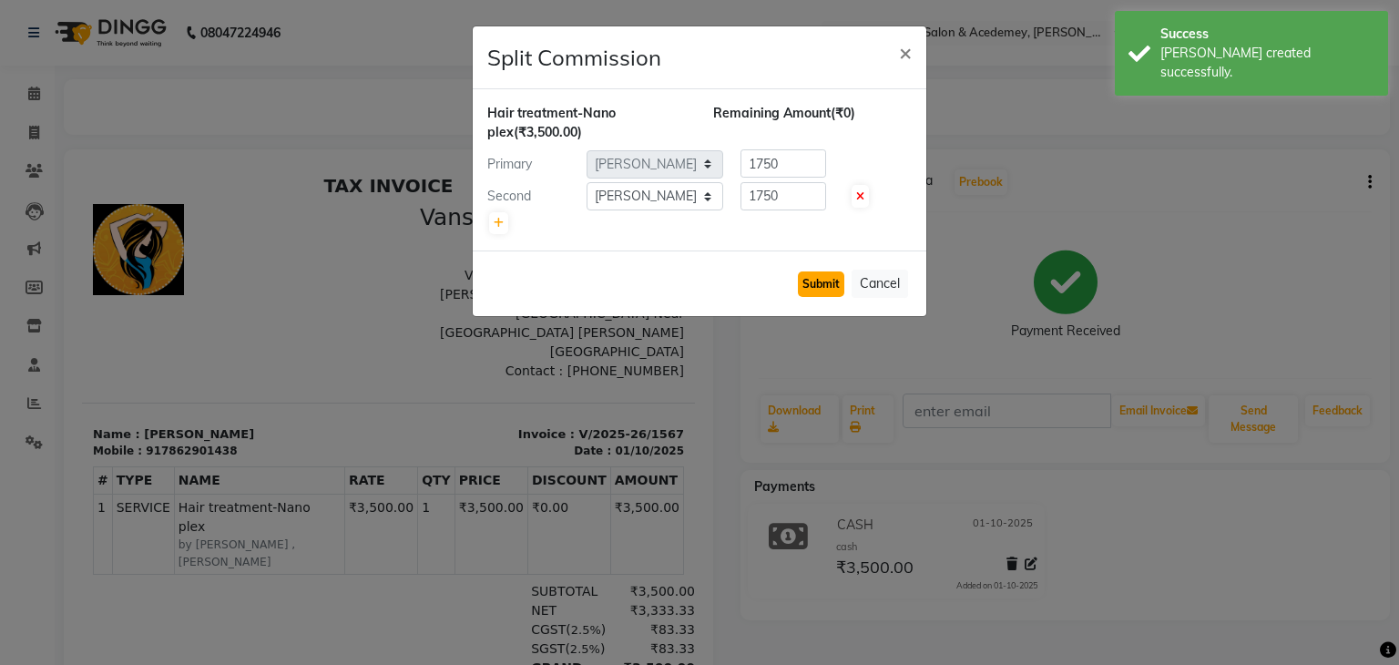
click at [819, 280] on button "Submit" at bounding box center [821, 283] width 46 height 25
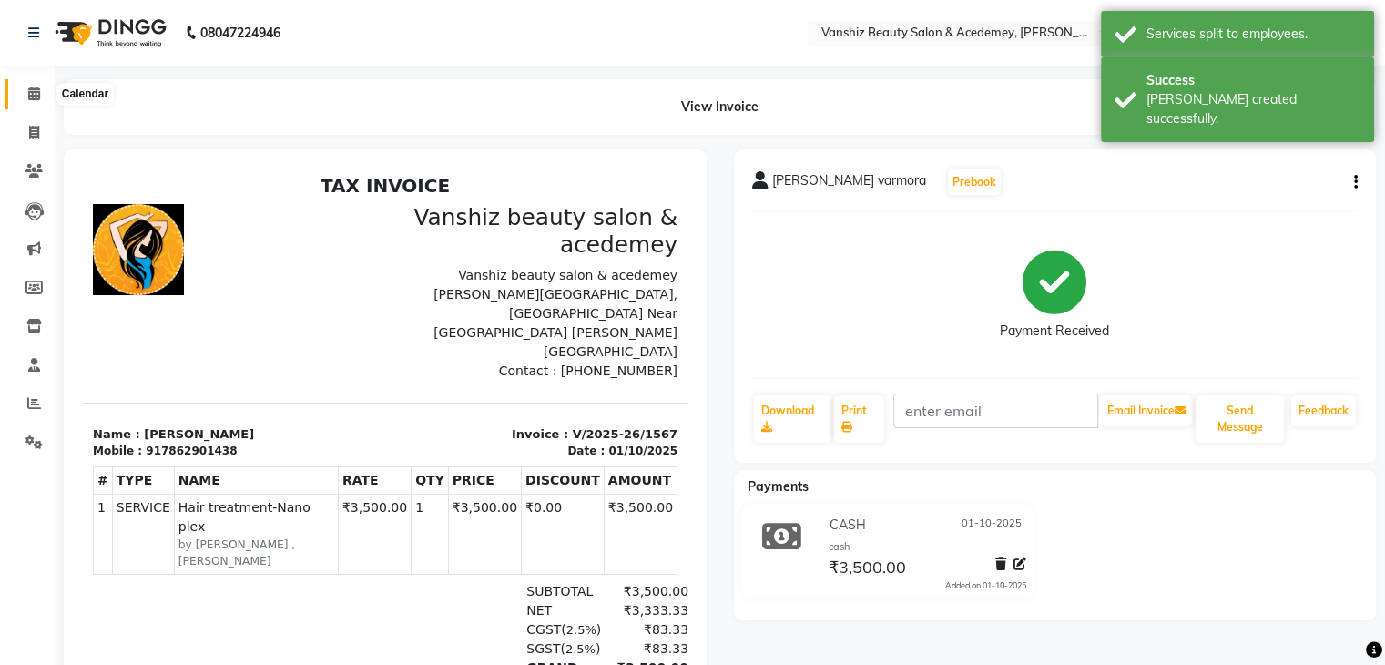
click at [22, 94] on span at bounding box center [34, 94] width 32 height 21
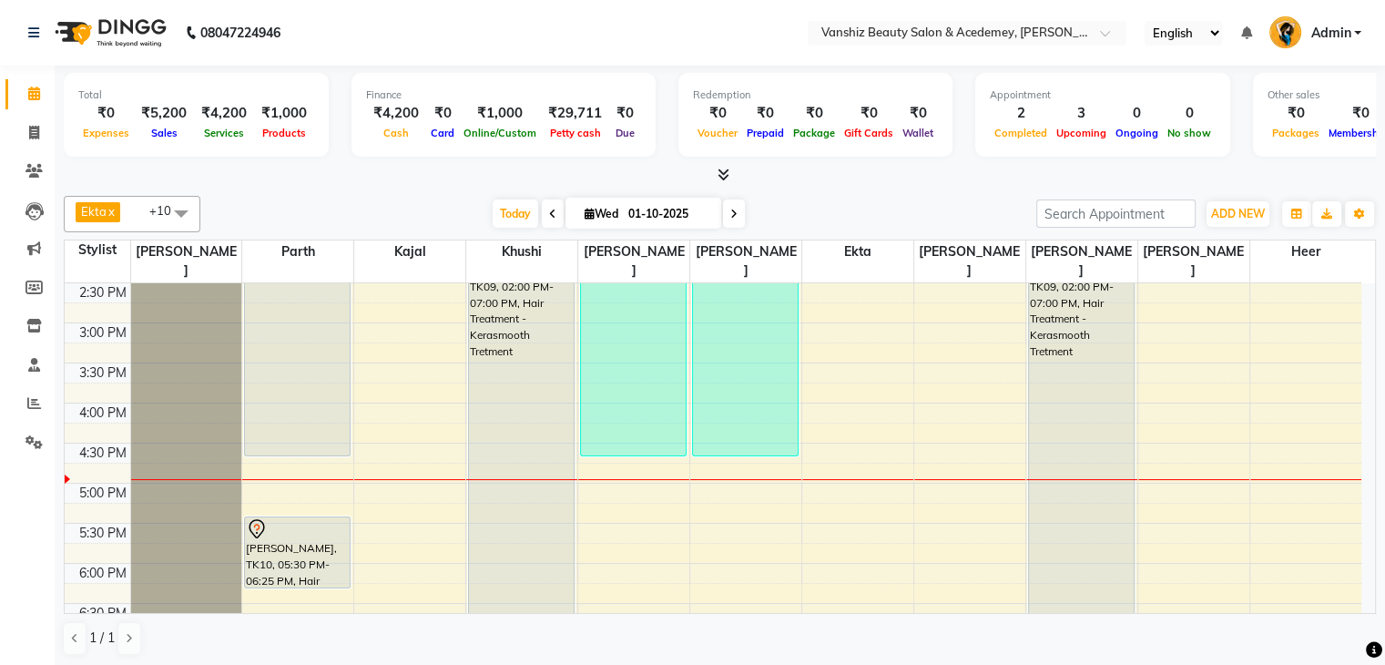
scroll to position [522, 0]
